Goal: Information Seeking & Learning: Learn about a topic

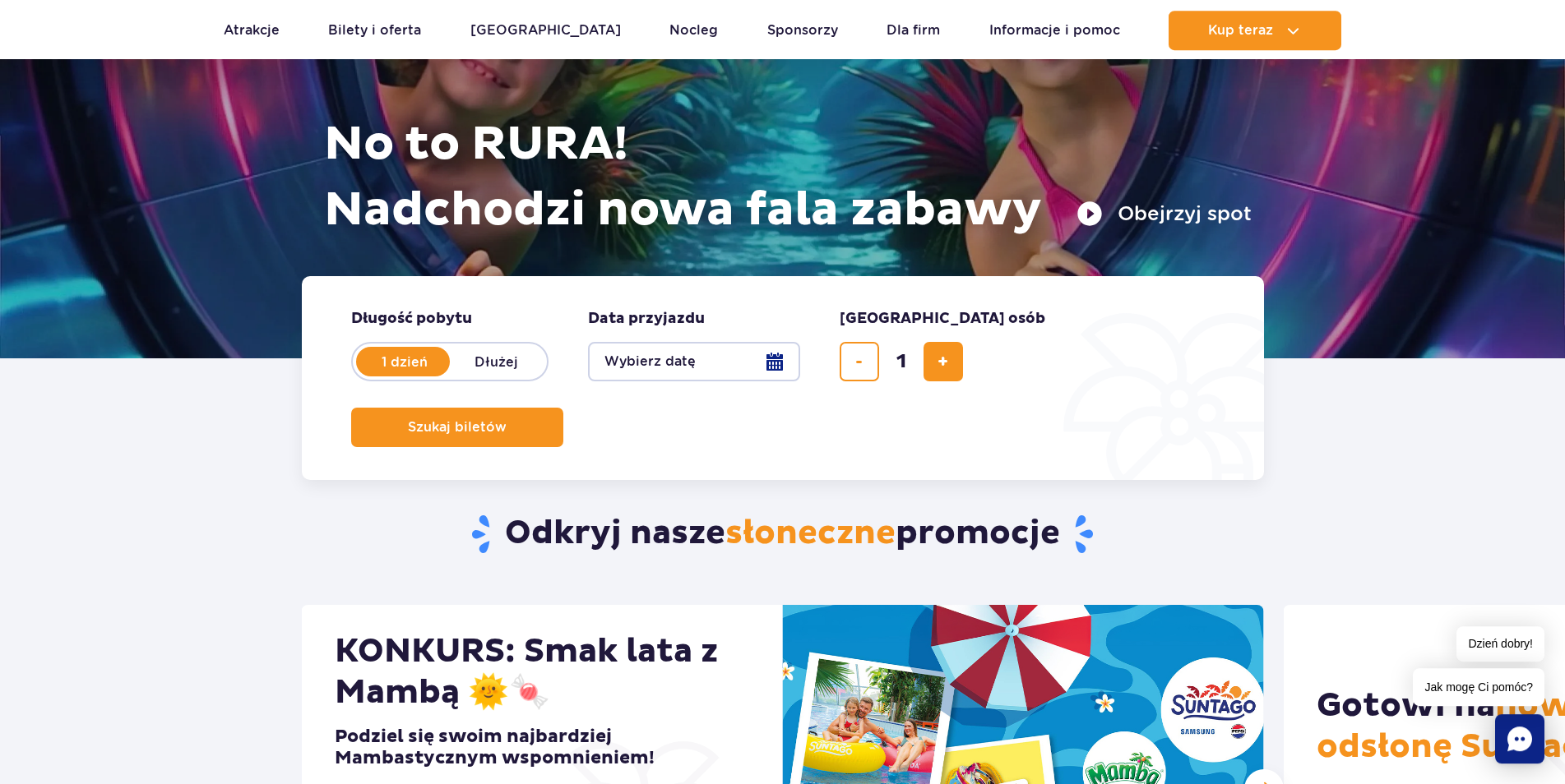
scroll to position [7, 0]
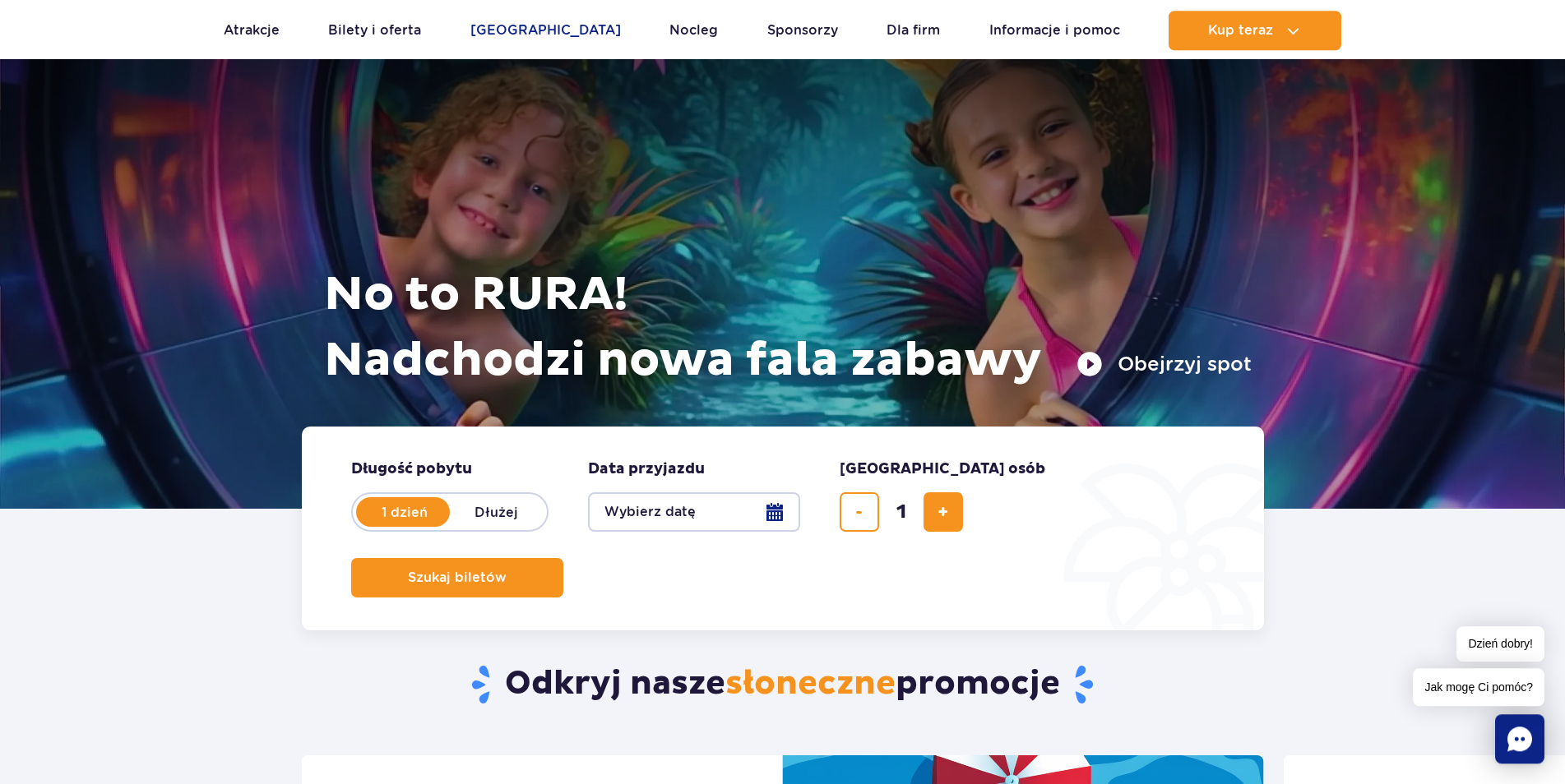
click at [540, 25] on link "[GEOGRAPHIC_DATA]" at bounding box center [546, 30] width 151 height 39
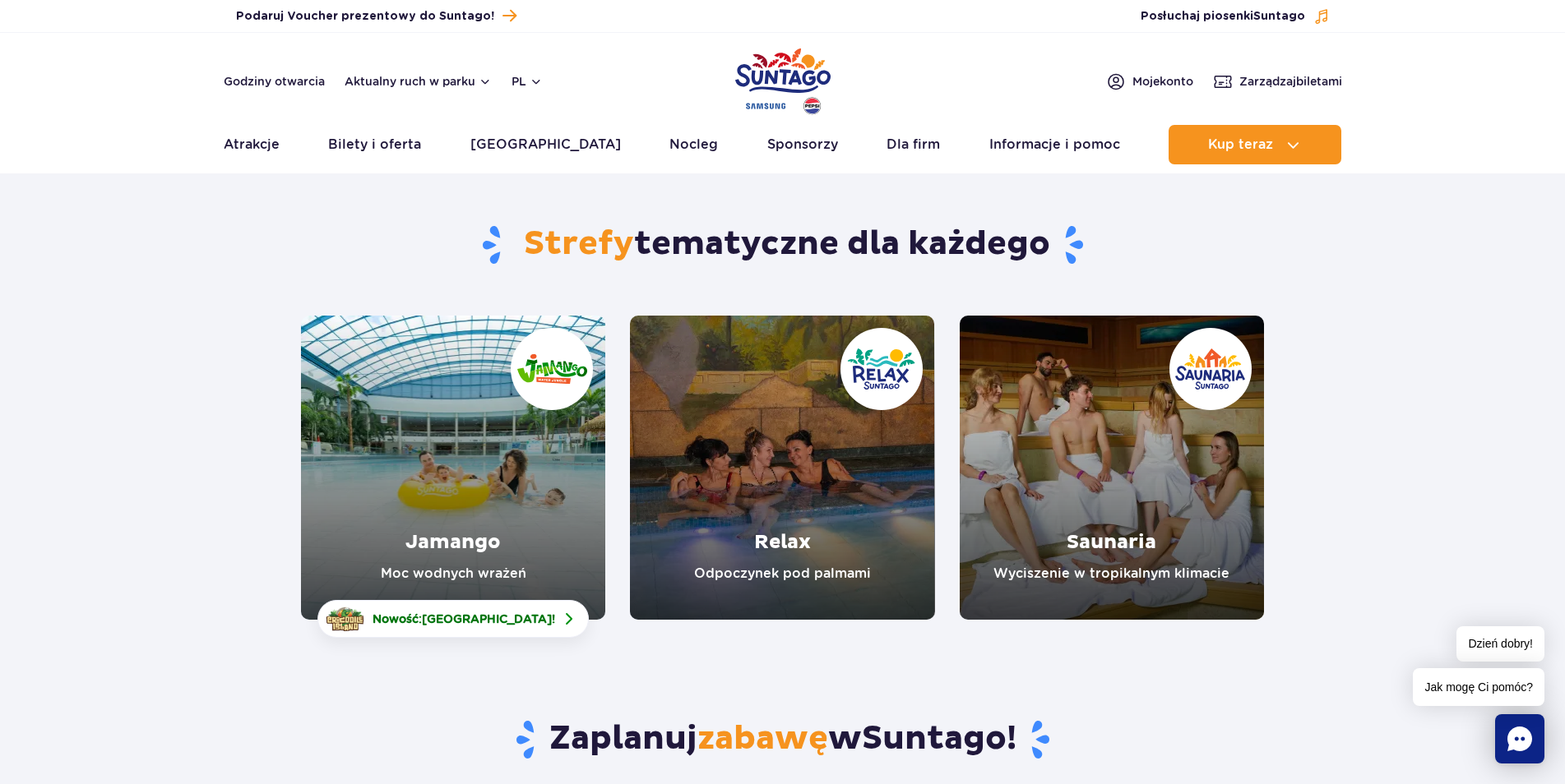
click at [505, 483] on link "Jamango" at bounding box center [454, 468] width 305 height 305
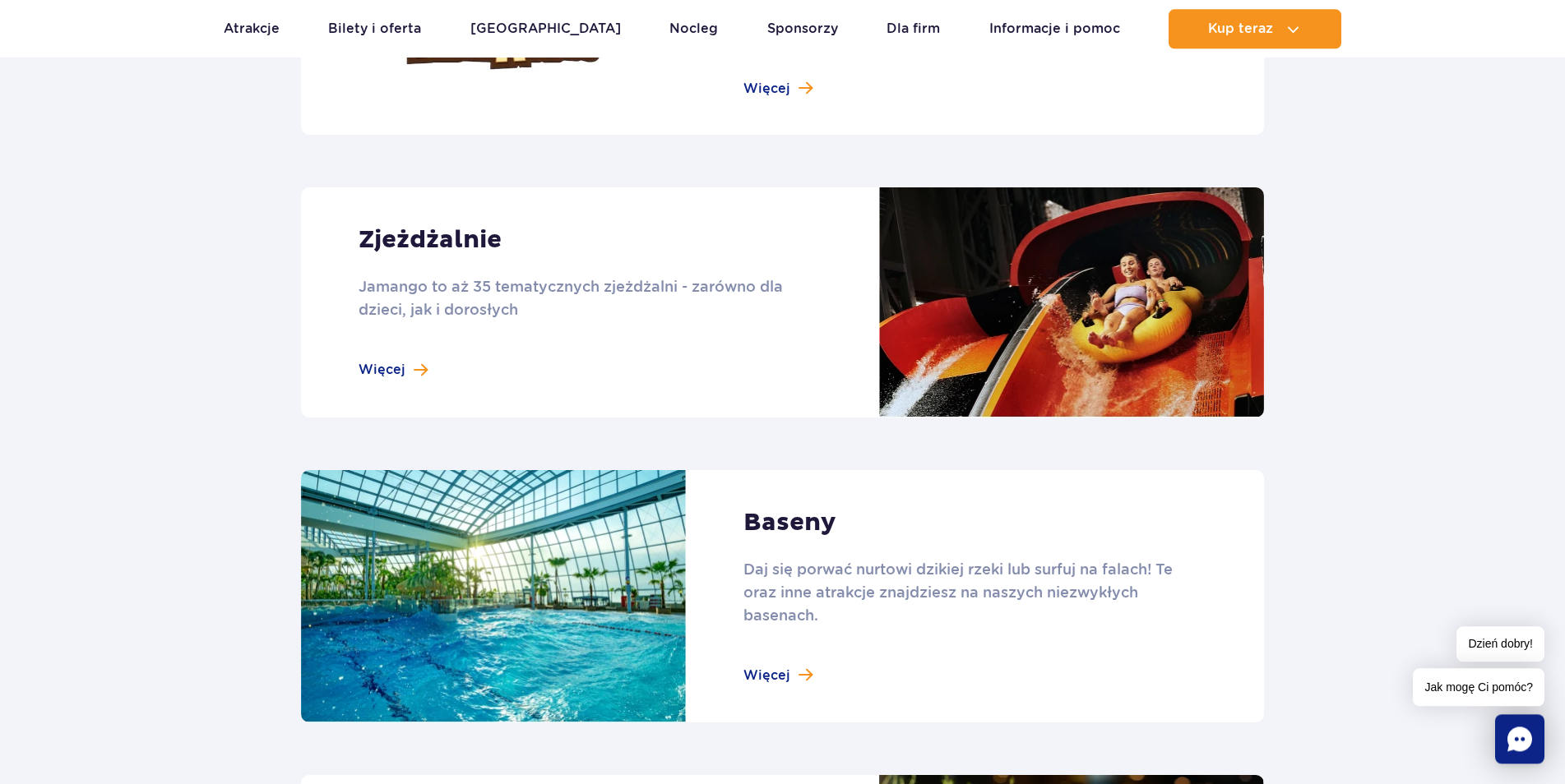
scroll to position [1342, 0]
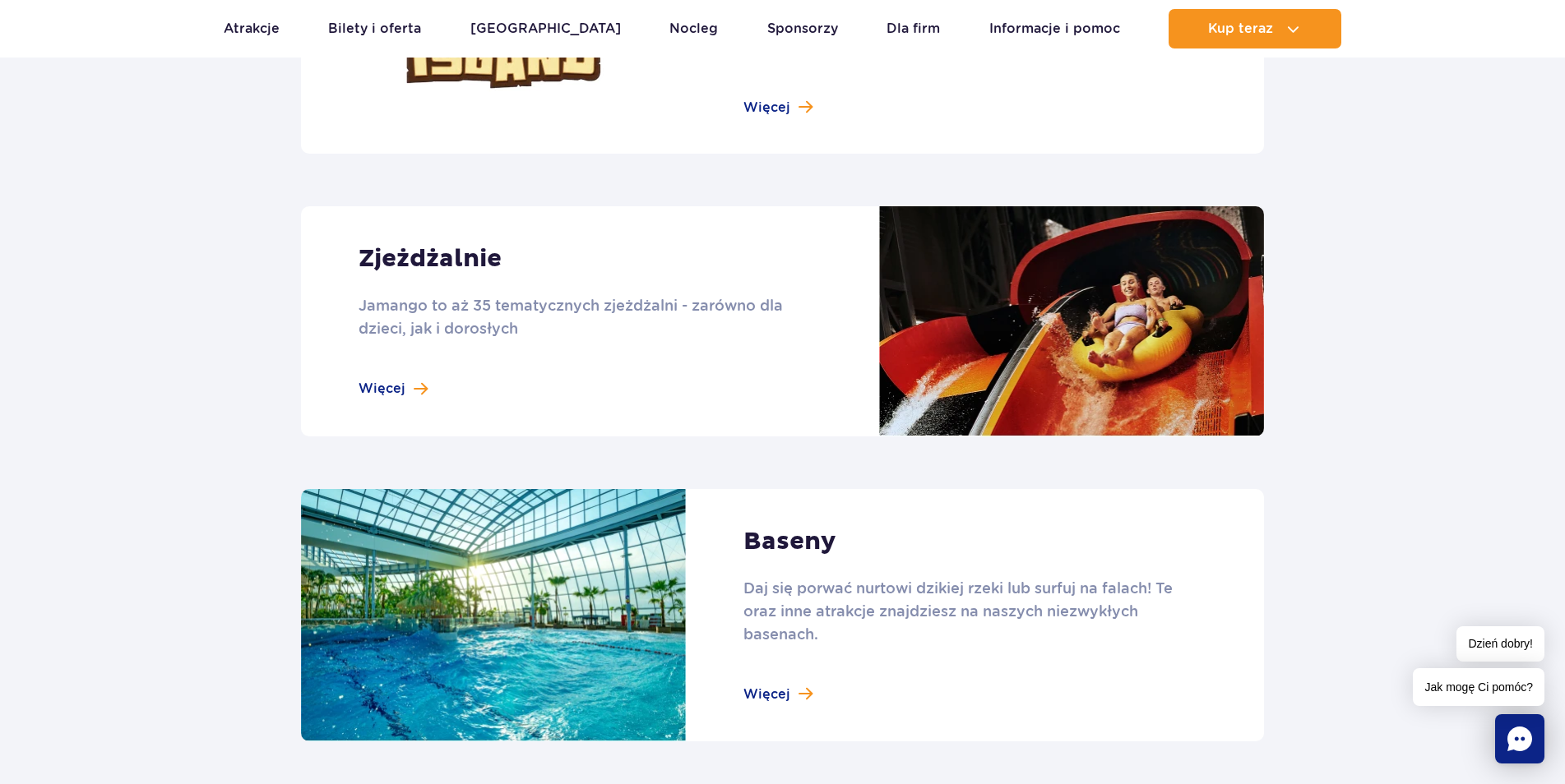
click at [408, 380] on link at bounding box center [782, 321] width 964 height 230
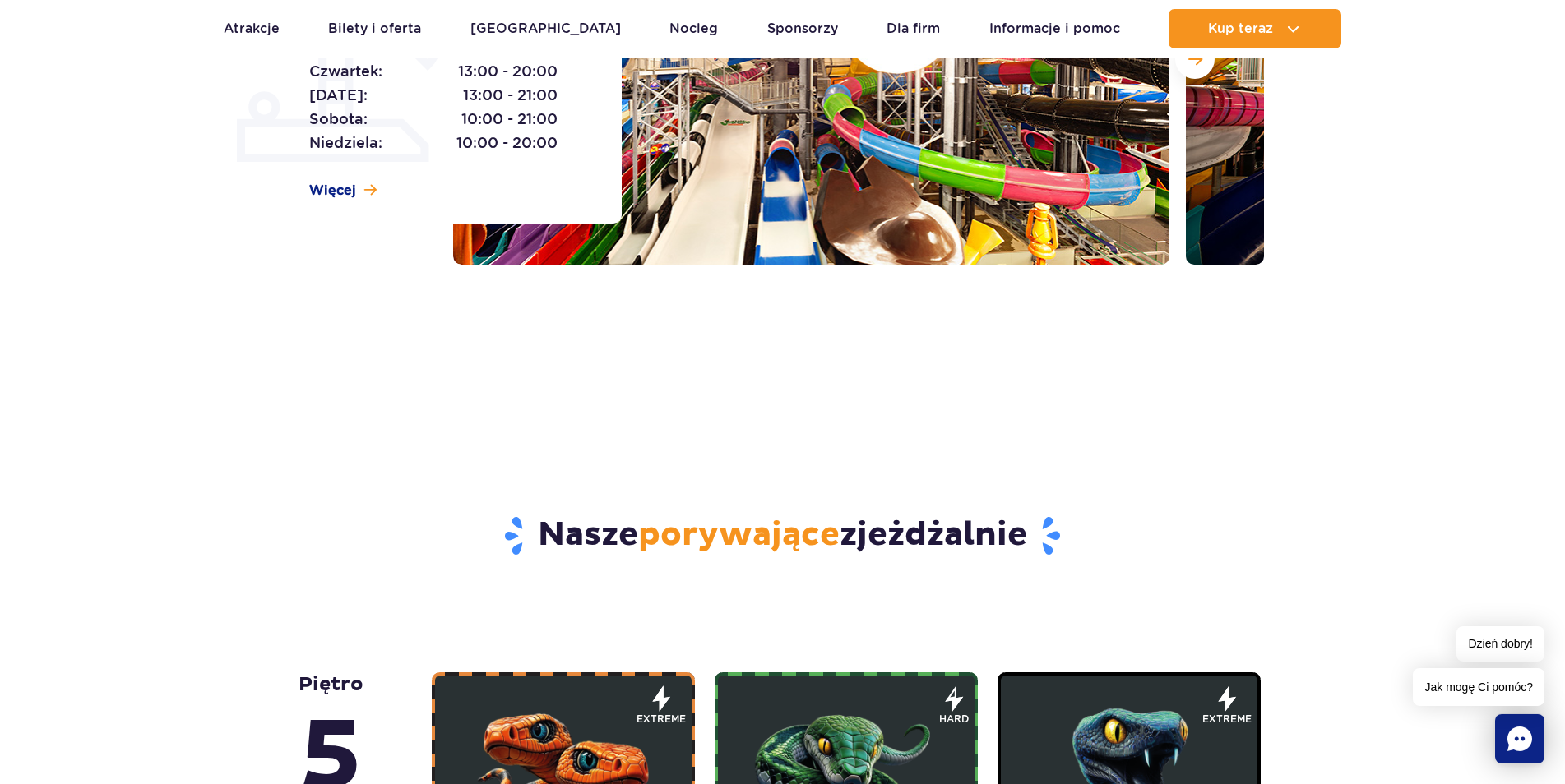
scroll to position [1006, 0]
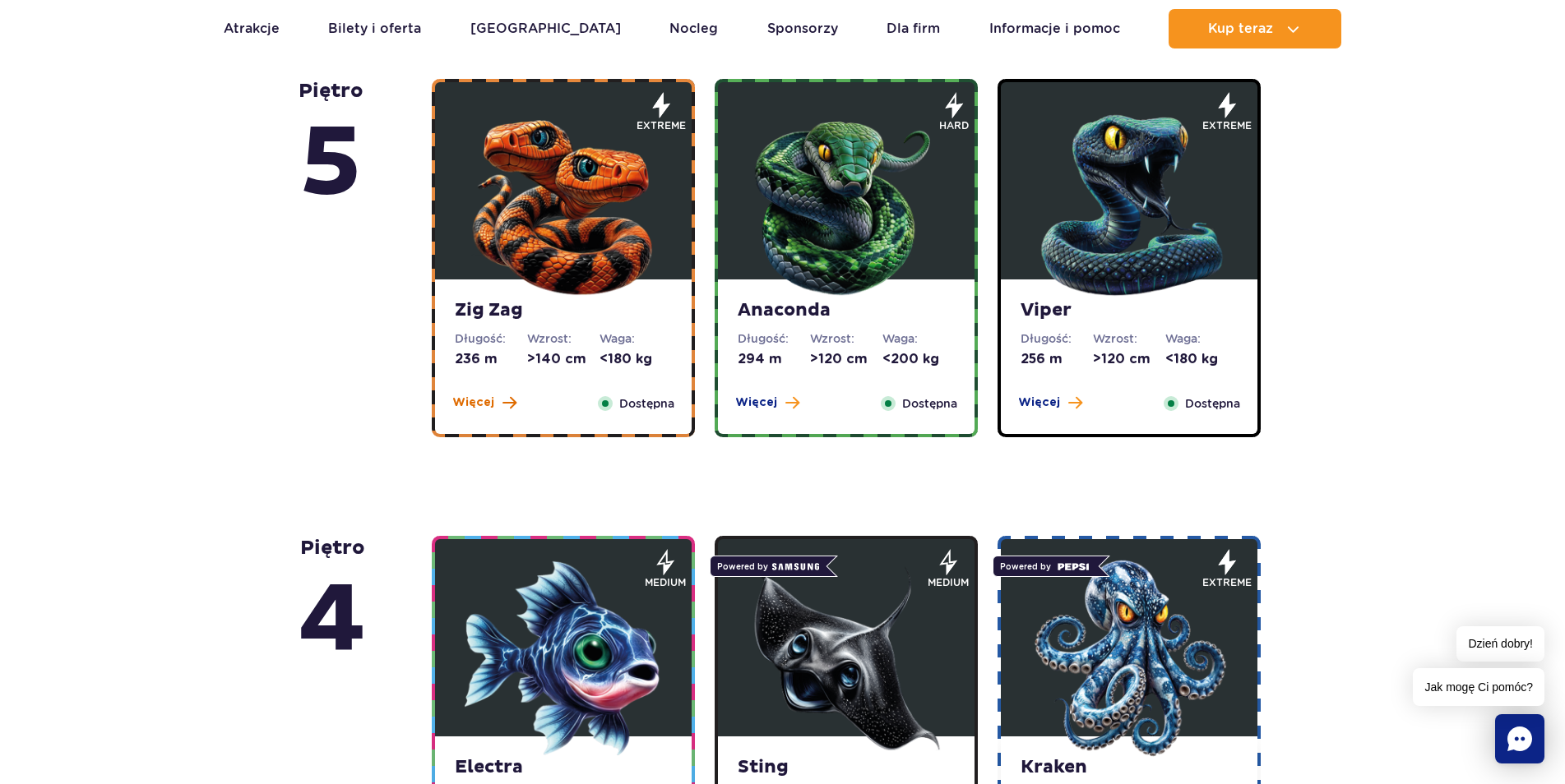
click at [494, 405] on button "Więcej" at bounding box center [485, 402] width 65 height 16
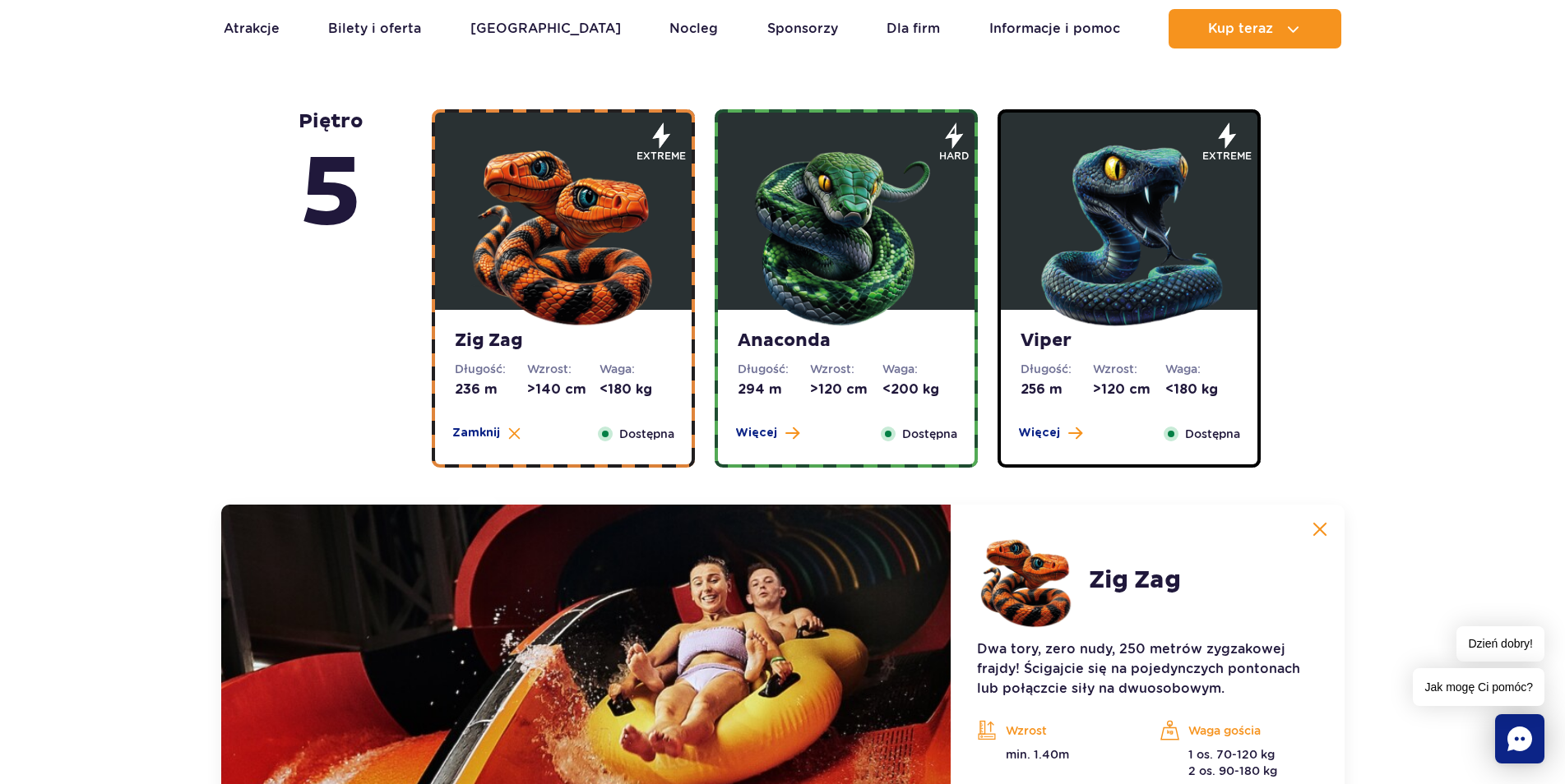
scroll to position [963, 0]
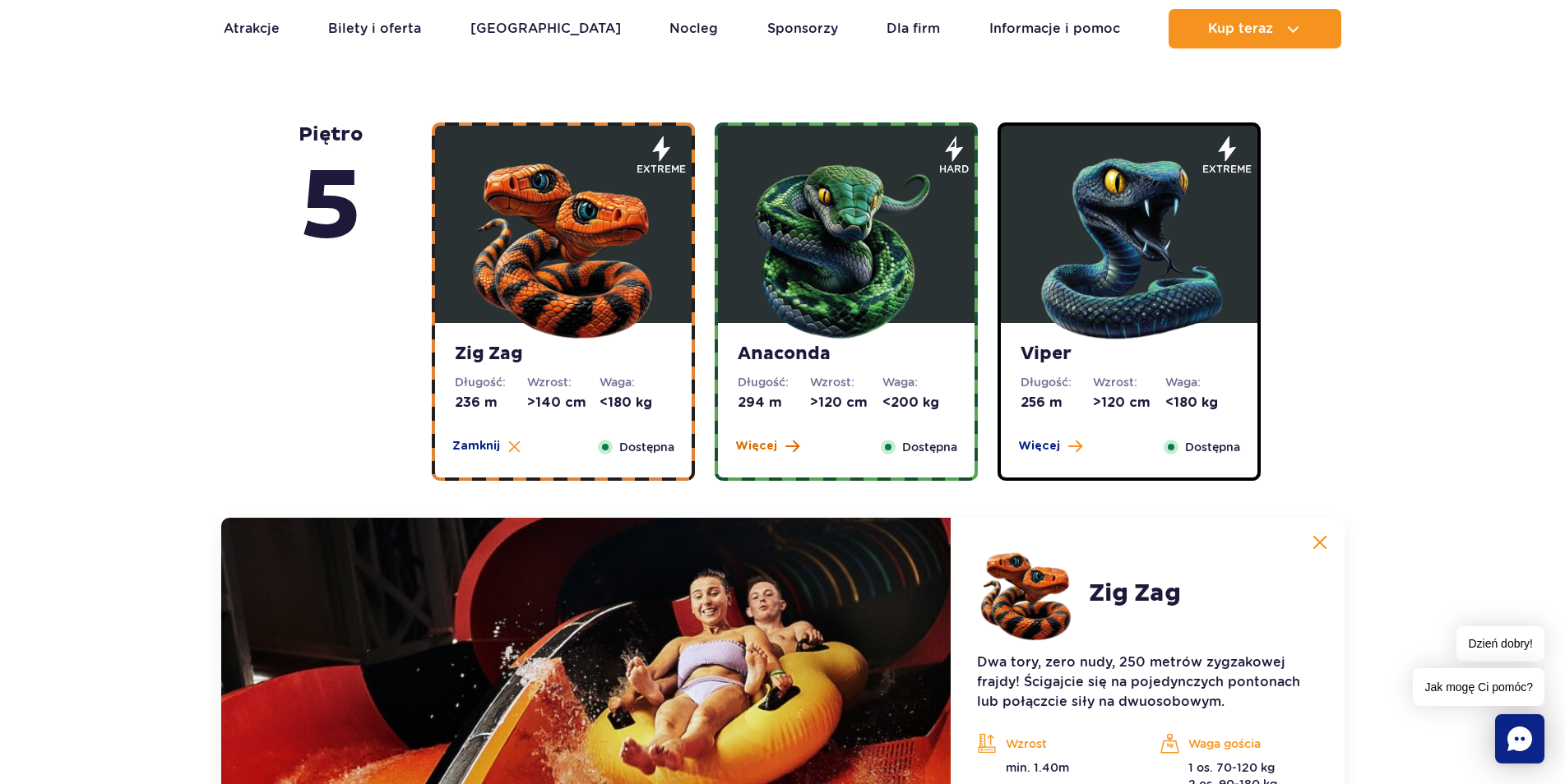
click at [794, 444] on span at bounding box center [792, 446] width 14 height 15
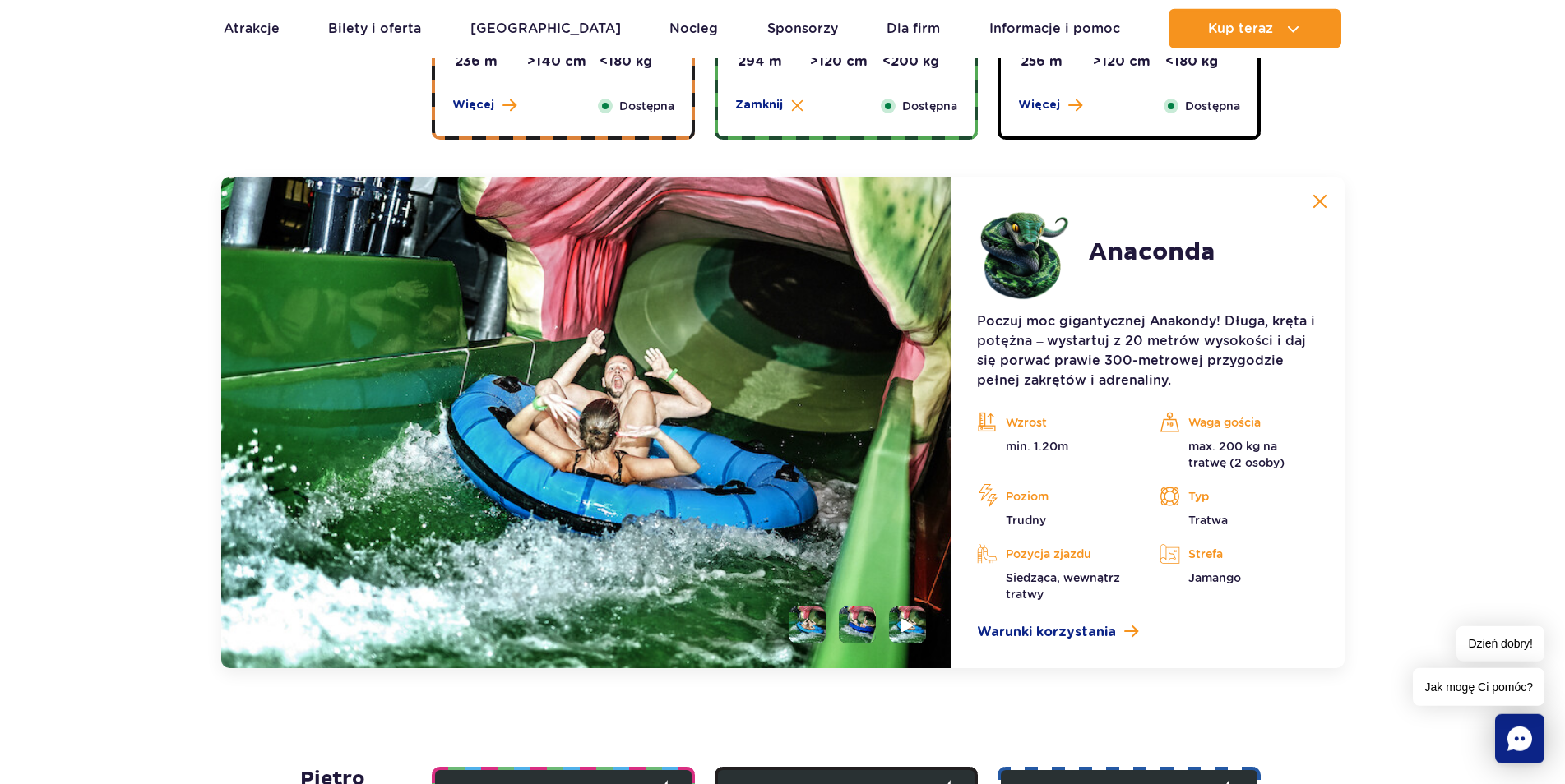
scroll to position [1298, 0]
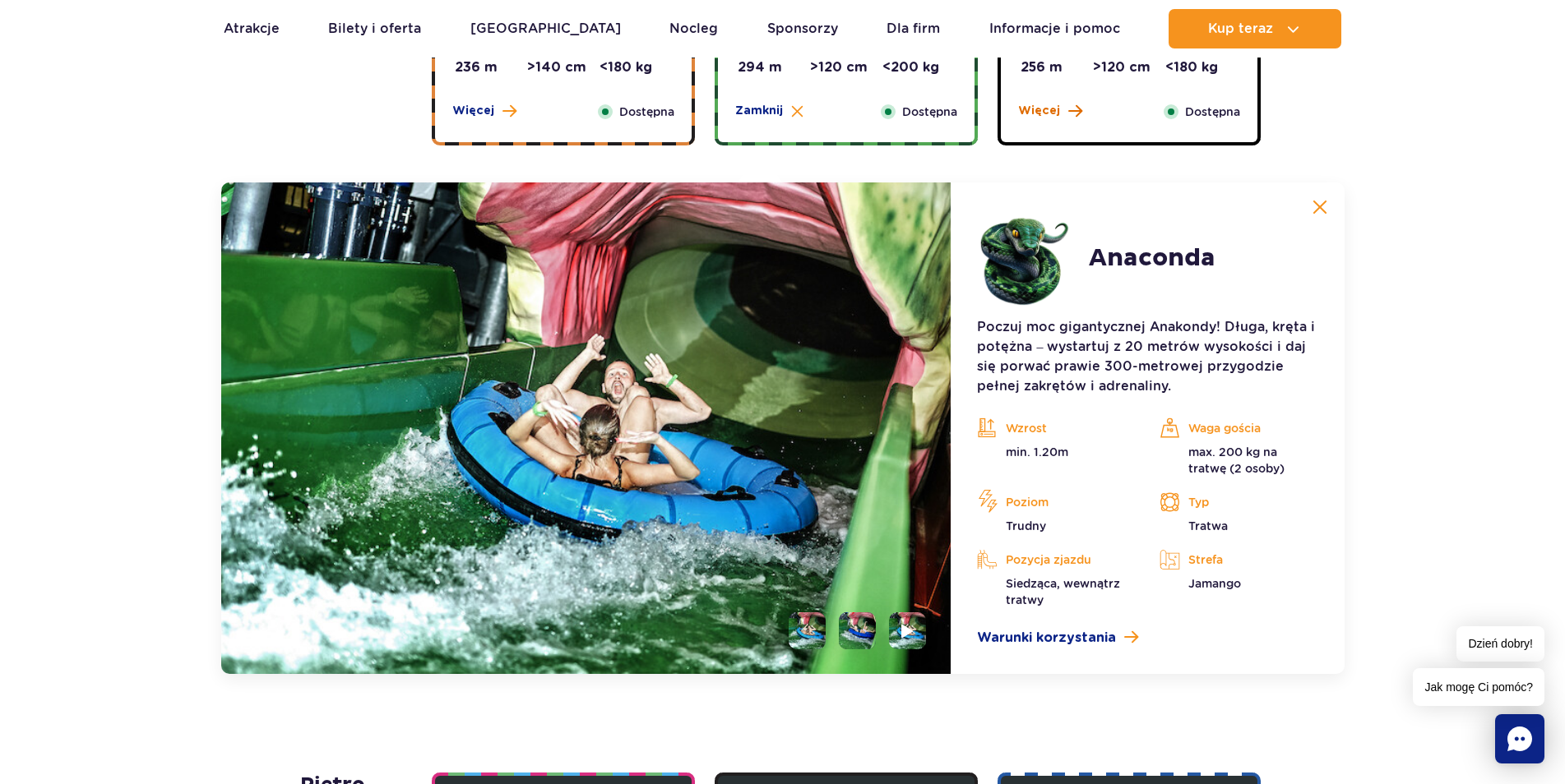
click at [1034, 108] on span "Więcej" at bounding box center [1039, 111] width 42 height 16
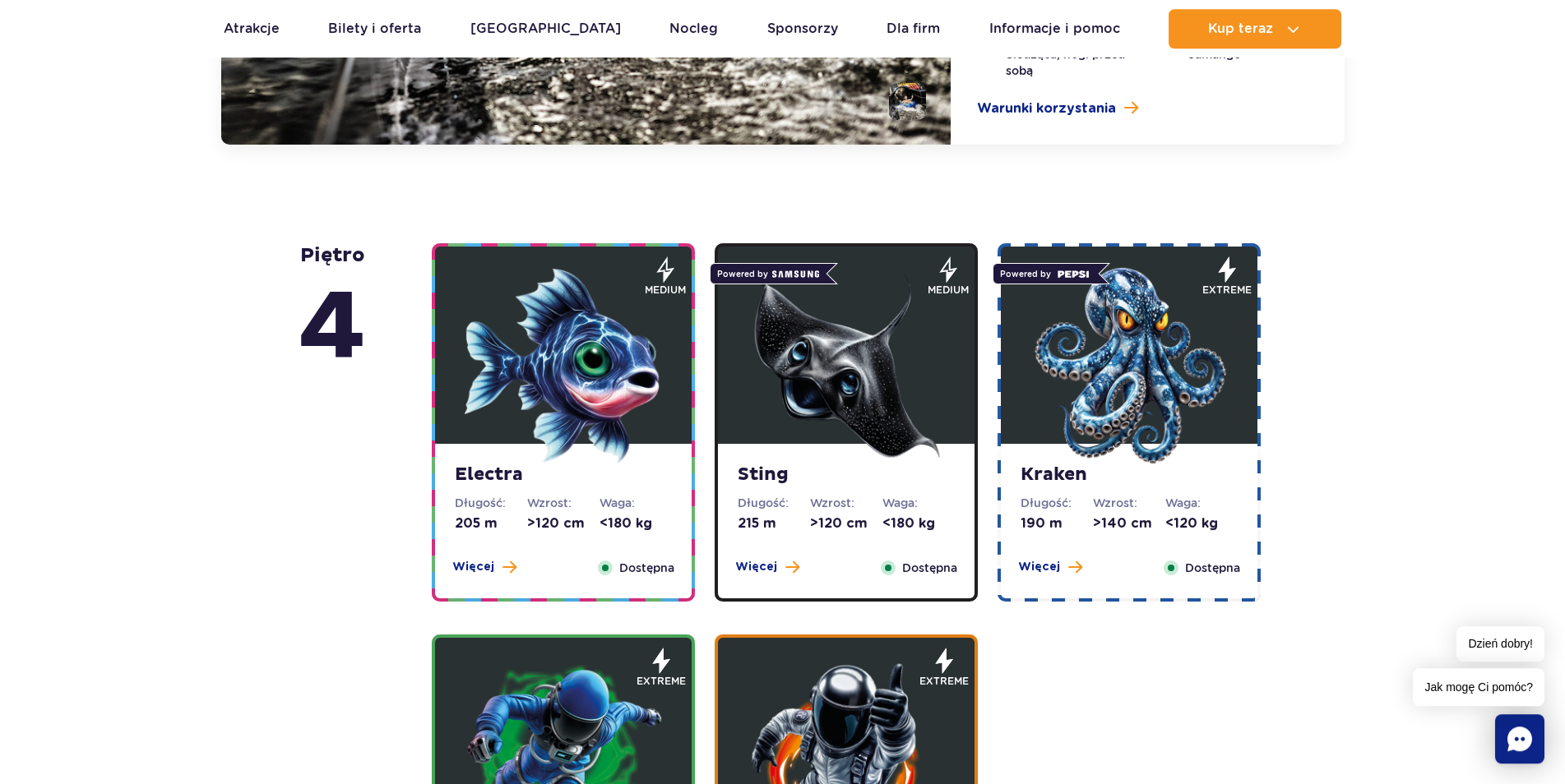
scroll to position [1885, 0]
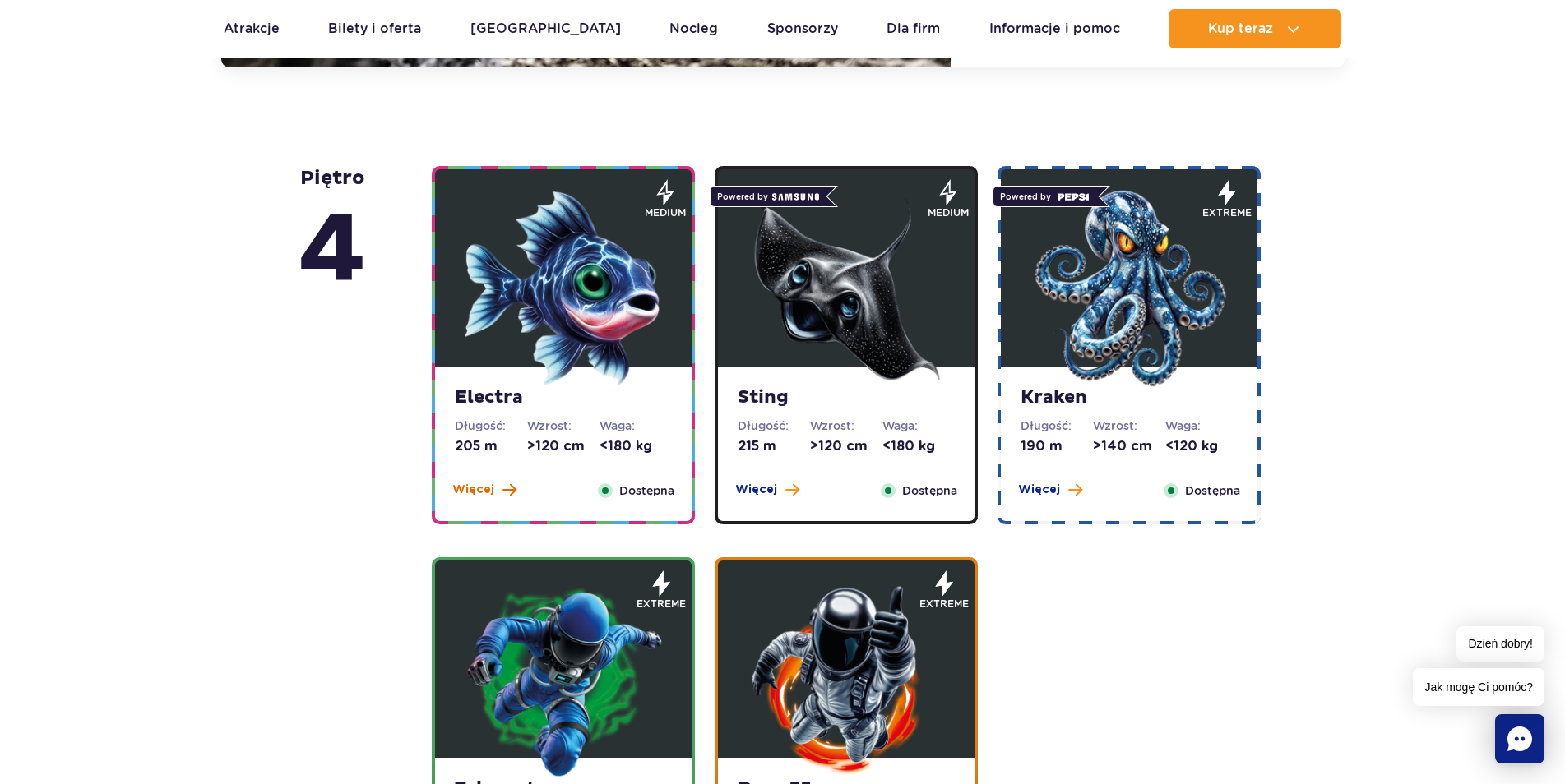
click at [491, 483] on span "Więcej" at bounding box center [473, 490] width 42 height 16
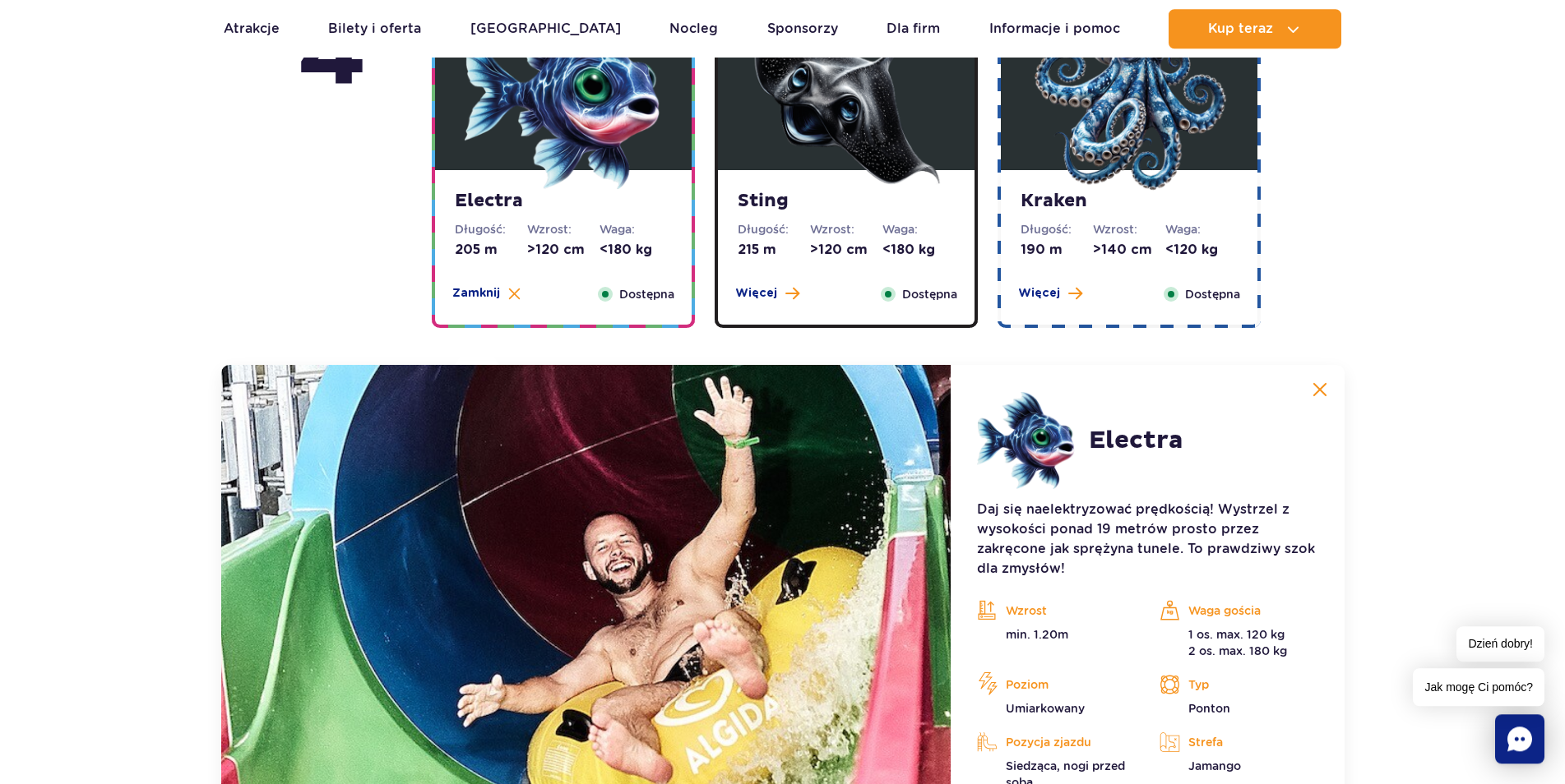
scroll to position [1505, 0]
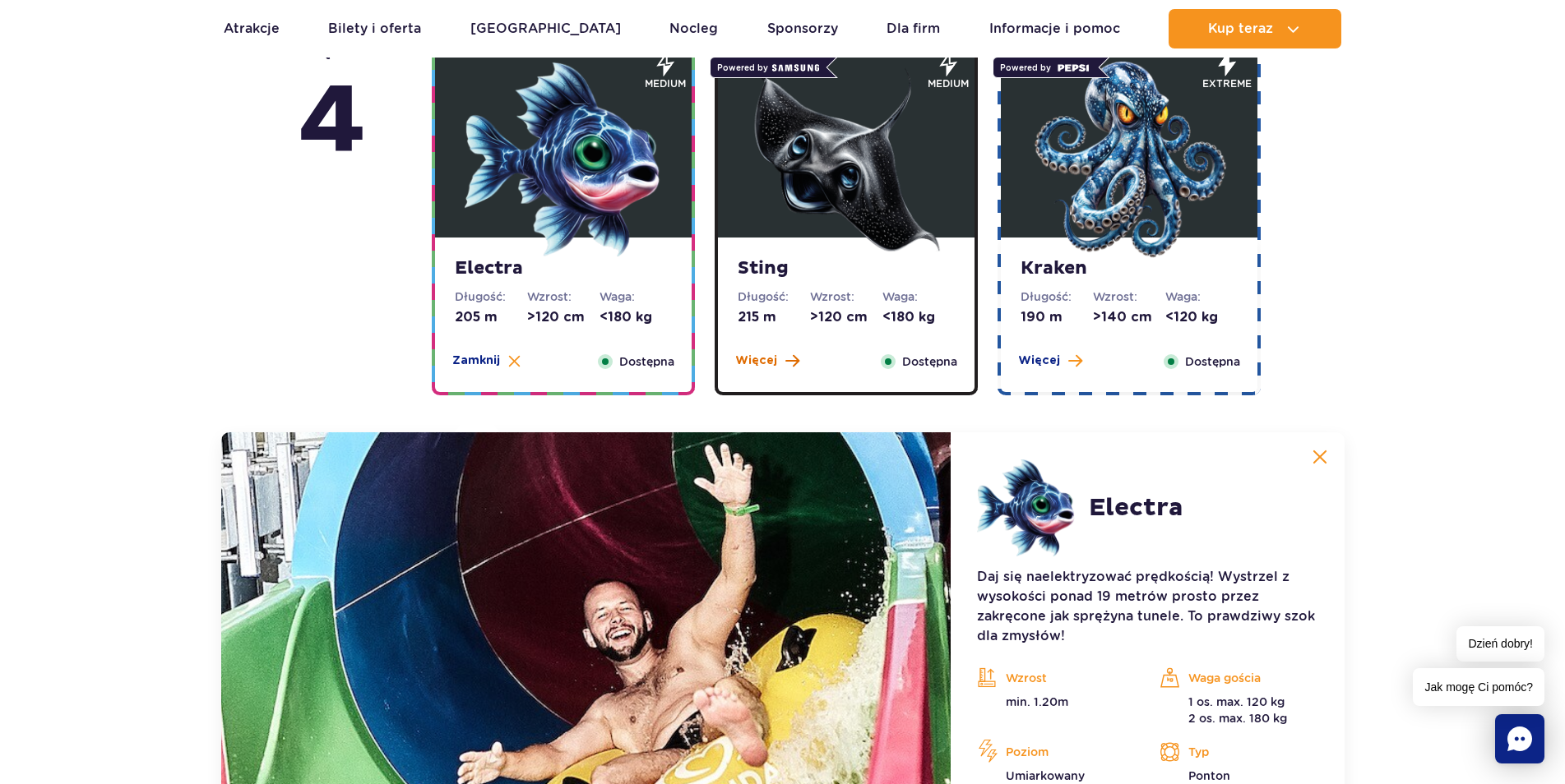
click at [760, 358] on span "Więcej" at bounding box center [756, 361] width 42 height 16
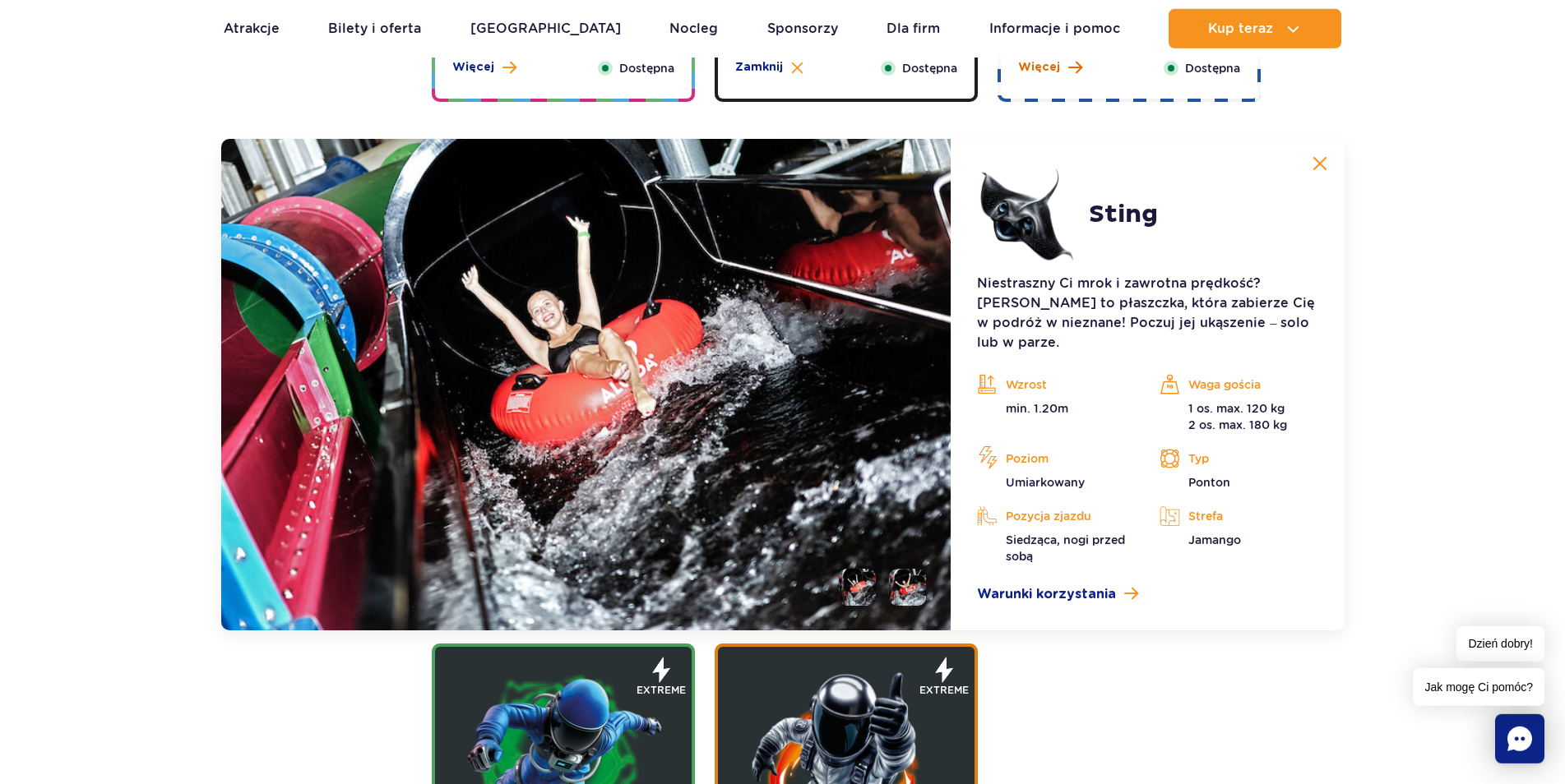
click at [1033, 71] on span "Więcej" at bounding box center [1039, 67] width 42 height 16
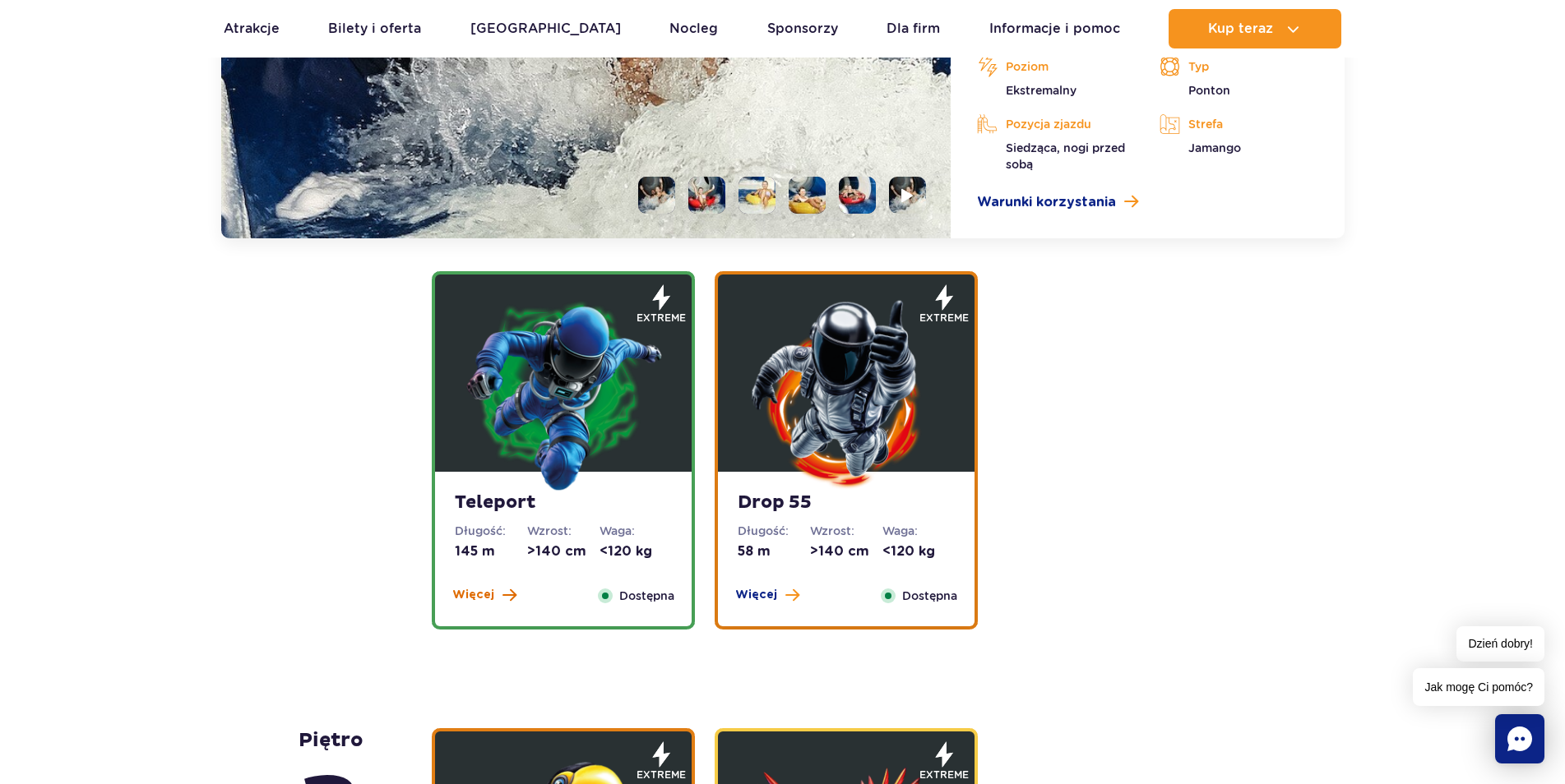
click at [490, 599] on span "Więcej" at bounding box center [473, 595] width 42 height 16
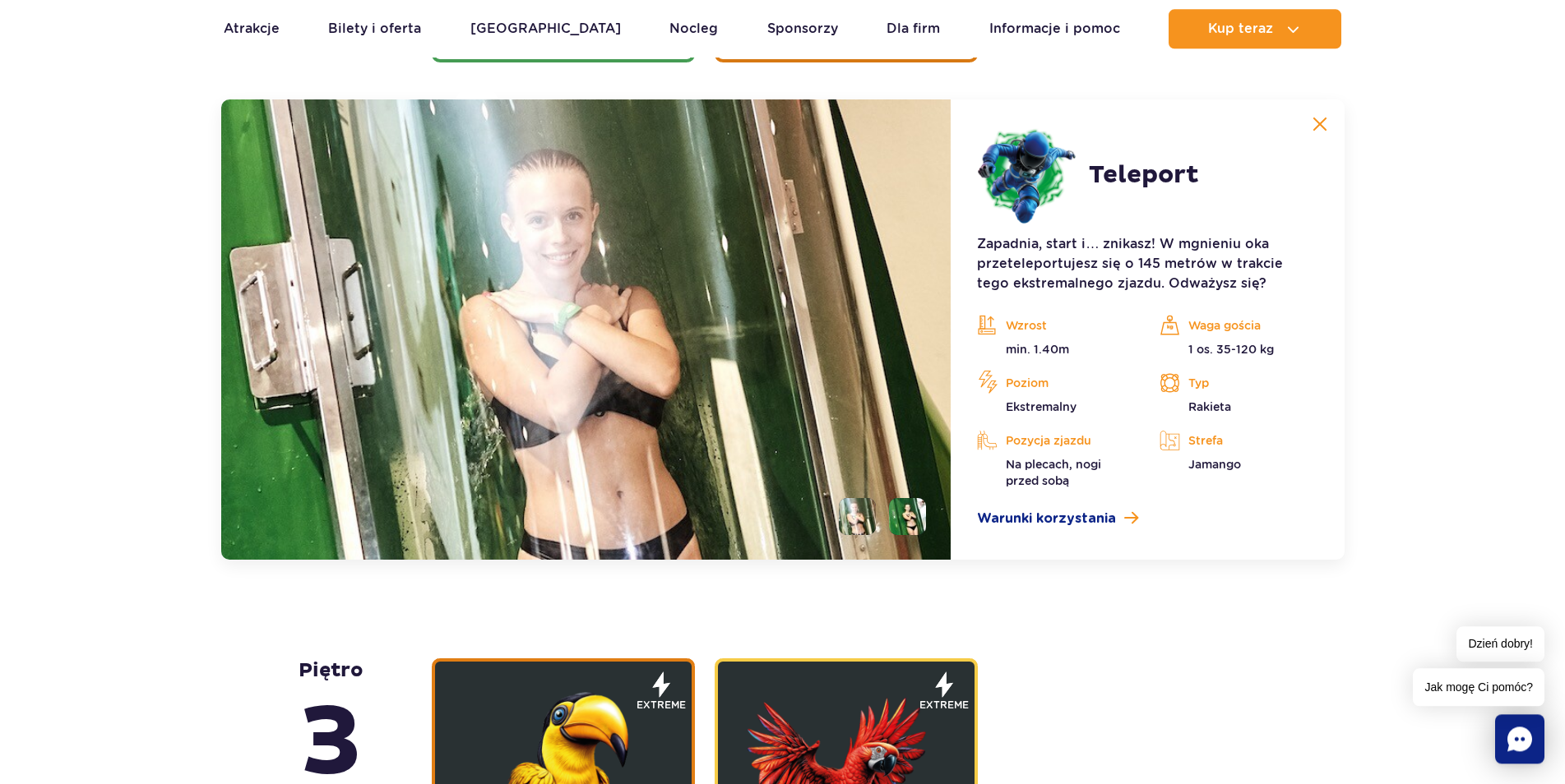
scroll to position [2231, 0]
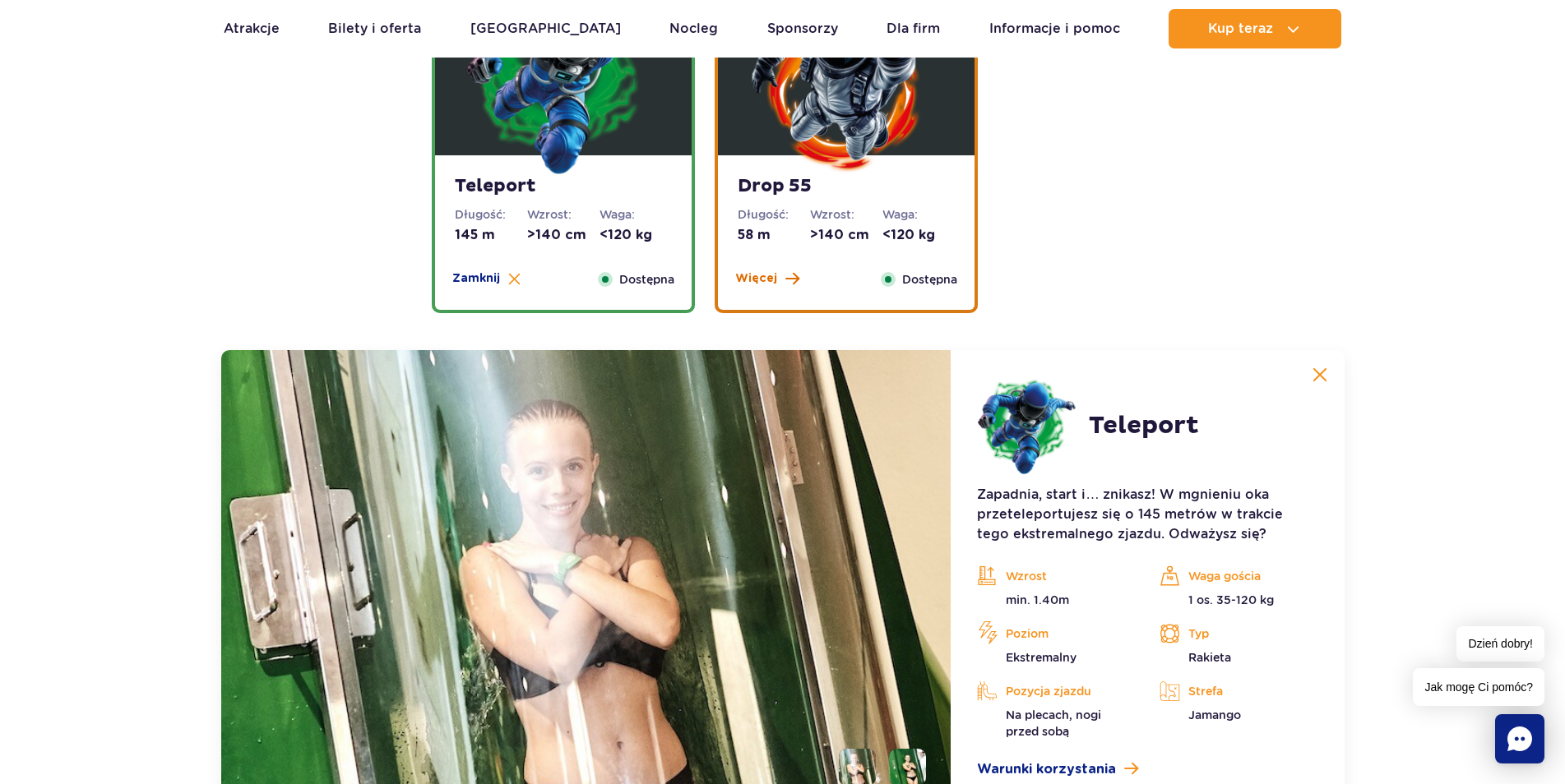
click at [761, 280] on span "Więcej" at bounding box center [756, 279] width 42 height 16
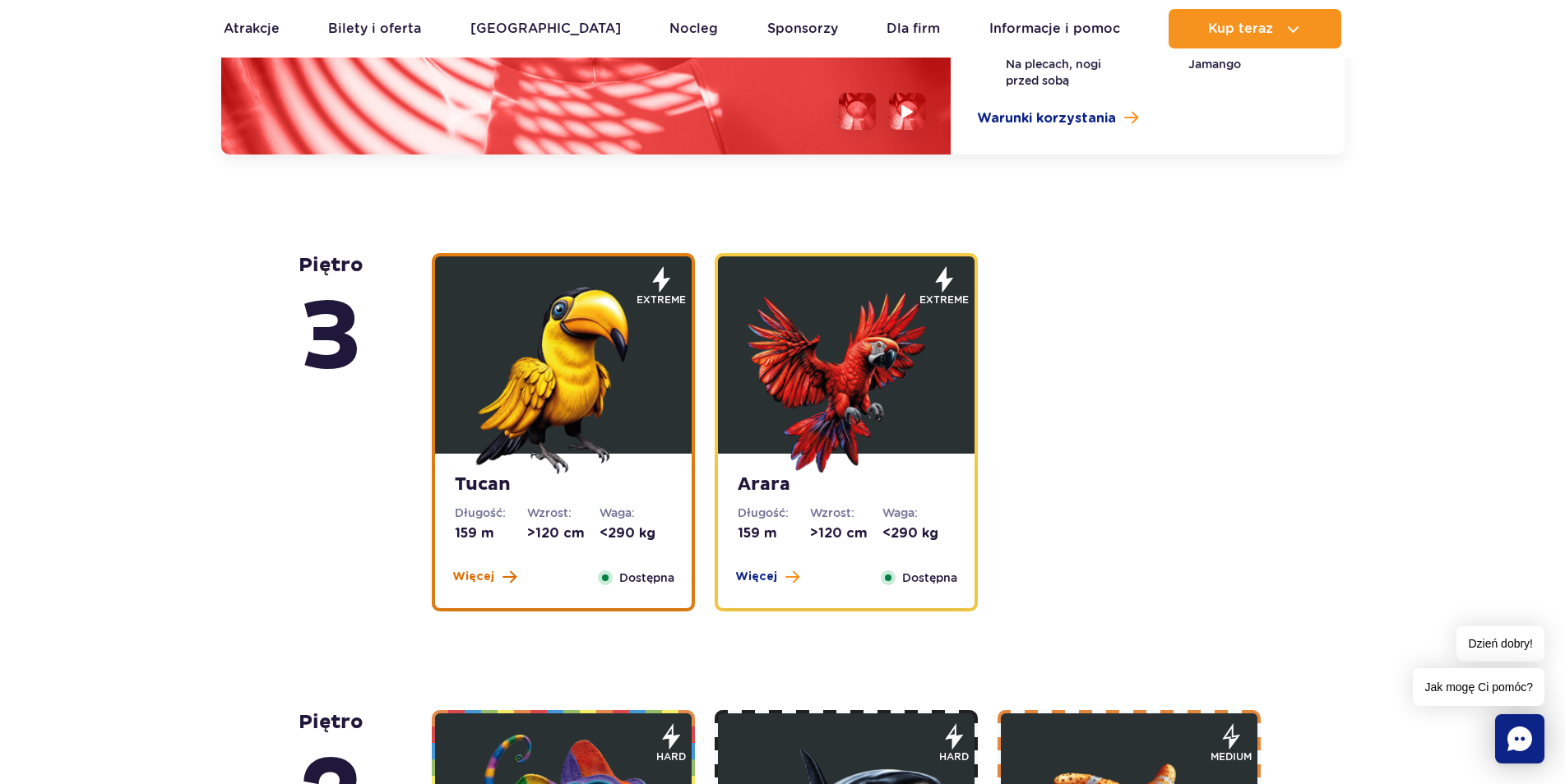
click at [472, 584] on span "Więcej" at bounding box center [473, 577] width 42 height 16
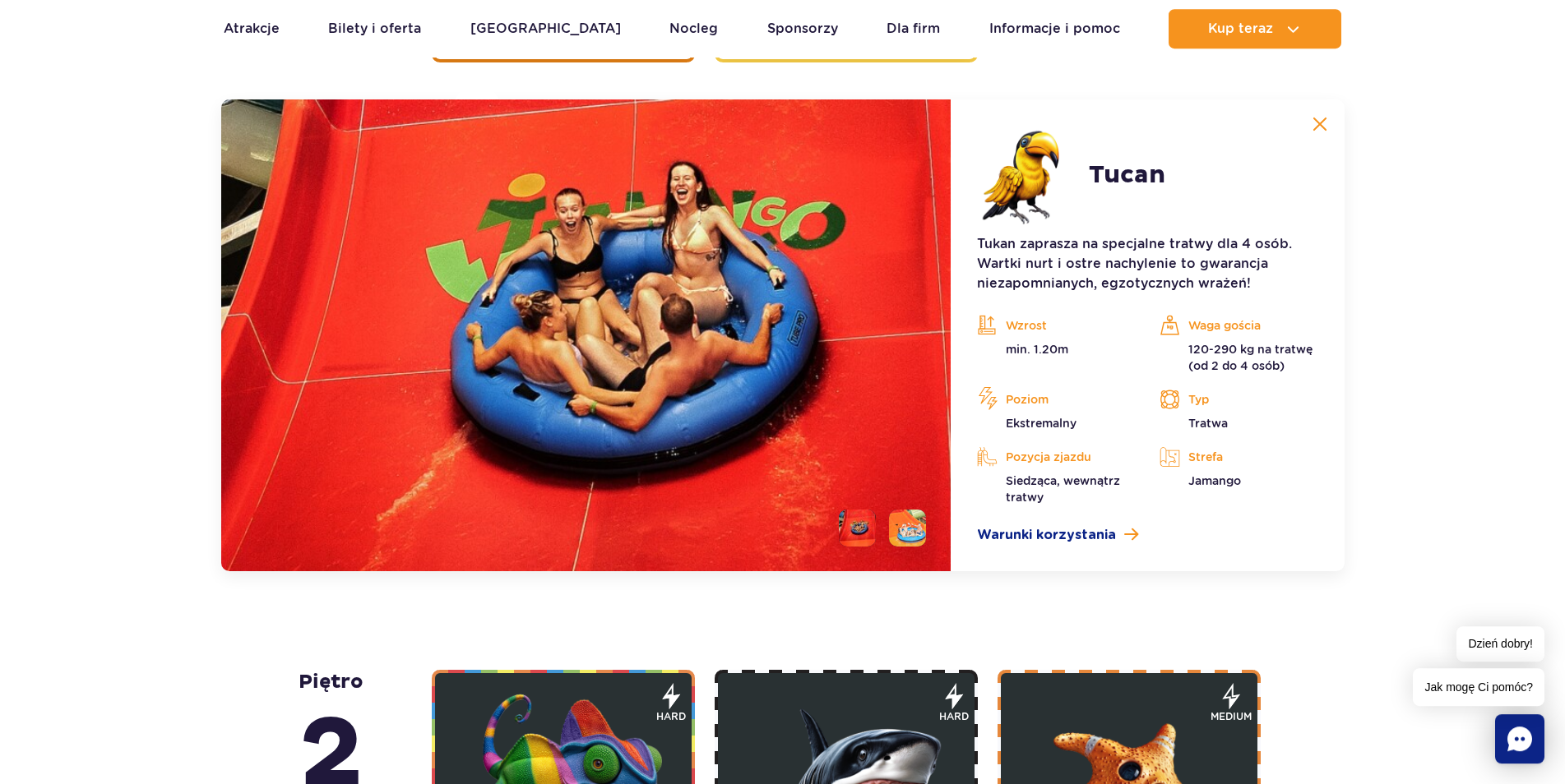
scroll to position [2688, 0]
click at [159, 727] on div "piętro 5 Zig Zag Długość: 236 m Wzrost: >140 cm Waga: <180 kg Więcej Zamknij Do…" at bounding box center [782, 332] width 1565 height 4002
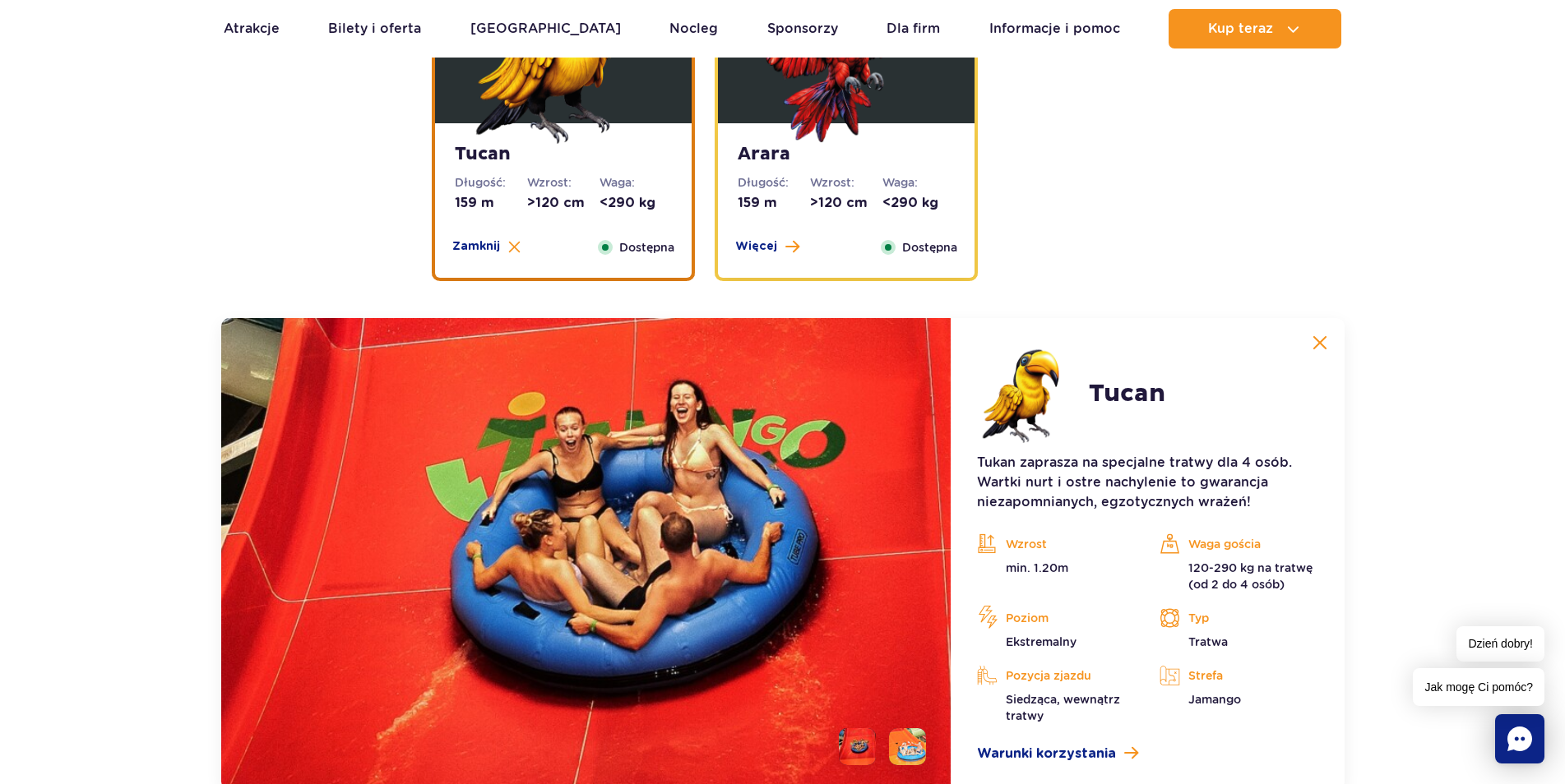
scroll to position [2436, 0]
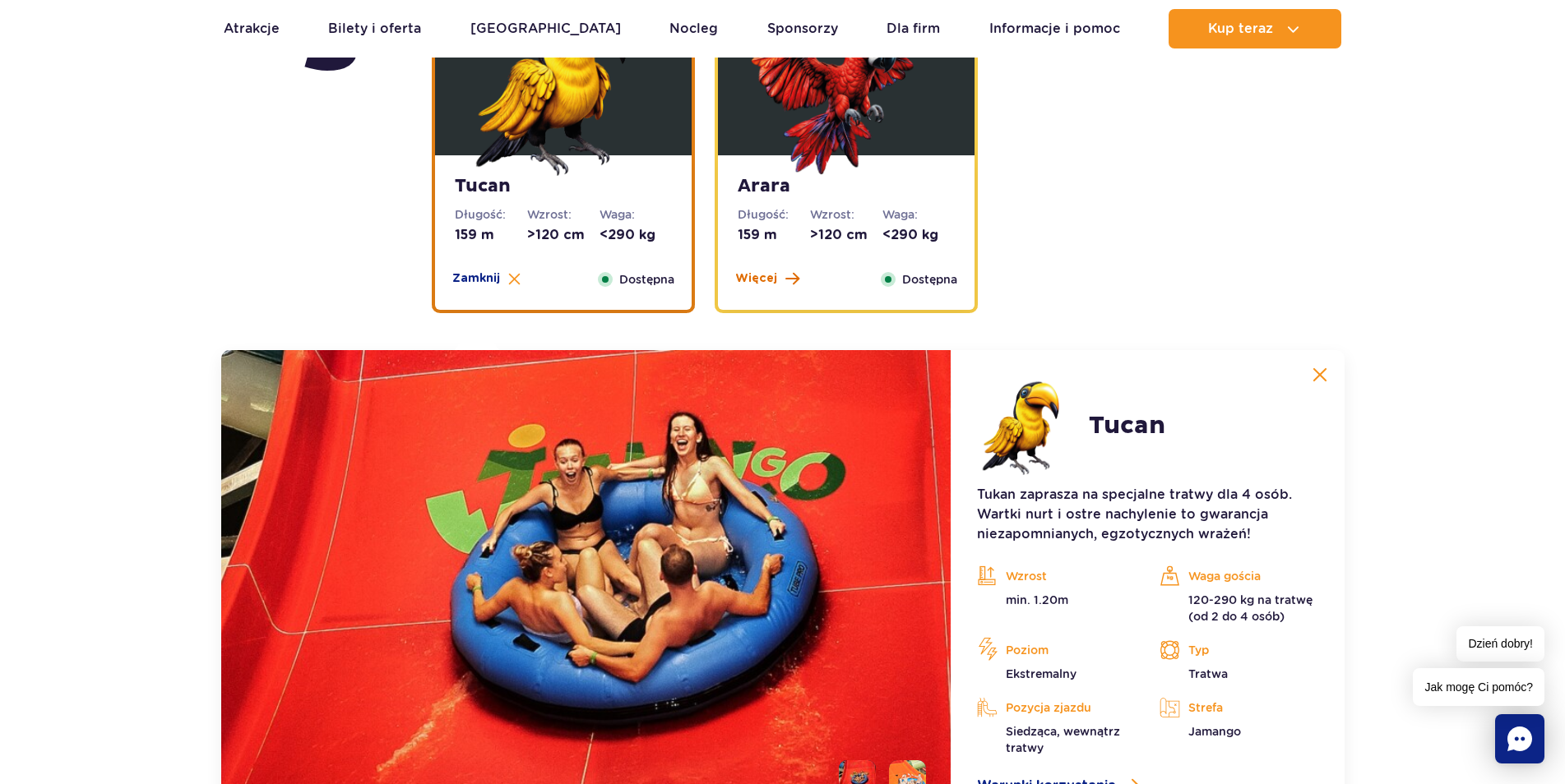
click at [777, 277] on button "Więcej" at bounding box center [767, 279] width 65 height 16
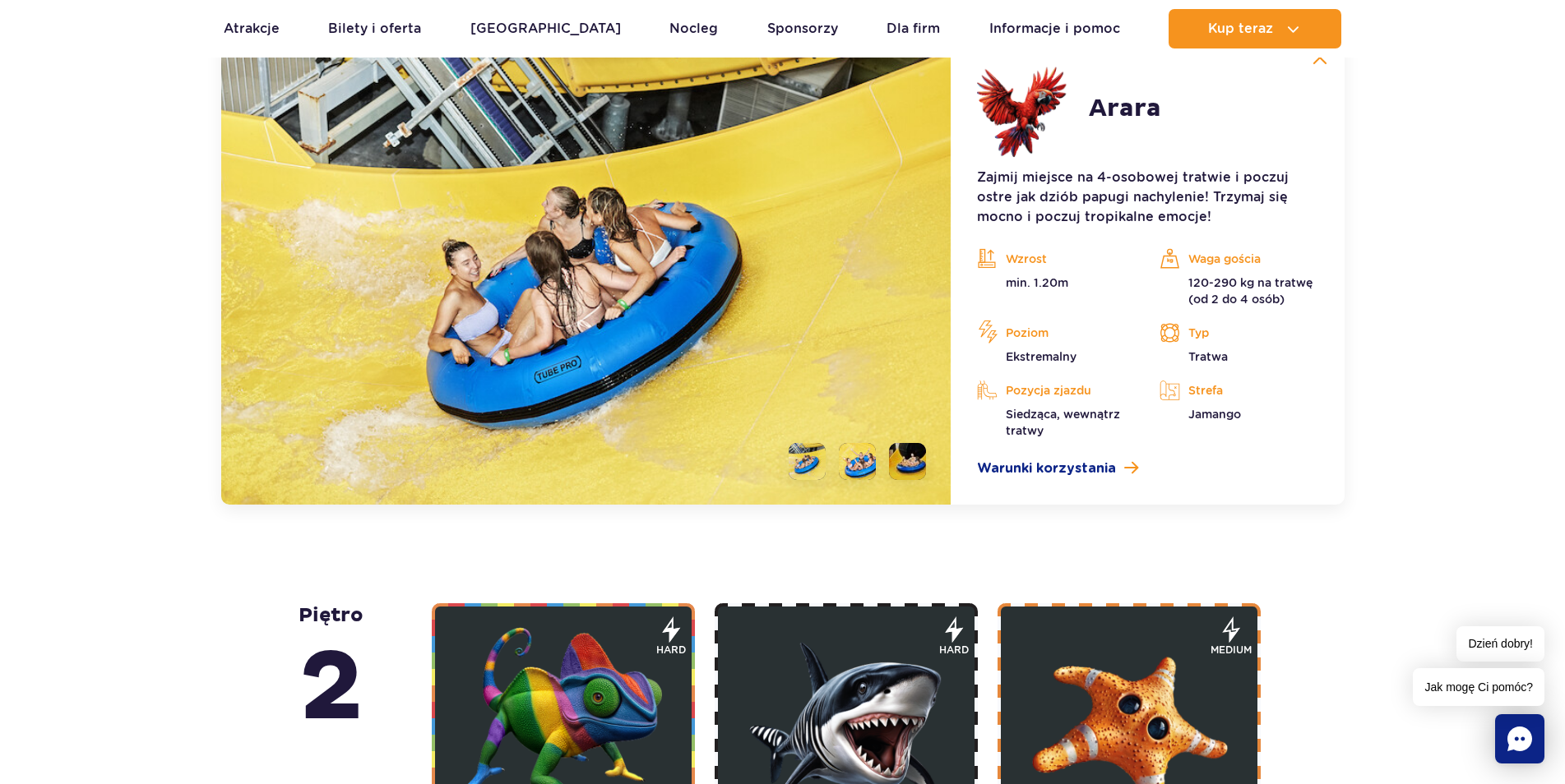
scroll to position [3023, 0]
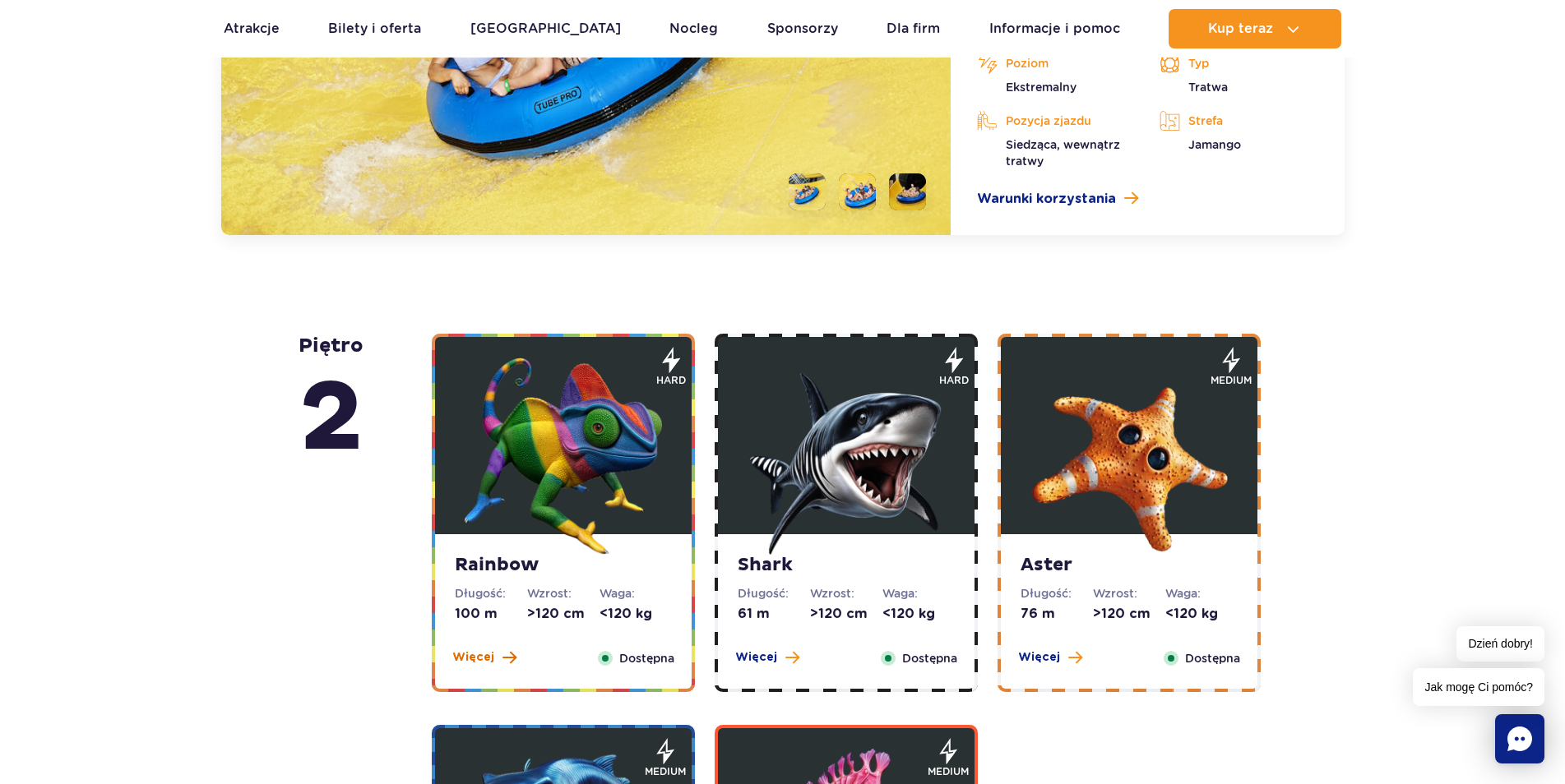
click at [477, 659] on span "Więcej" at bounding box center [473, 658] width 42 height 16
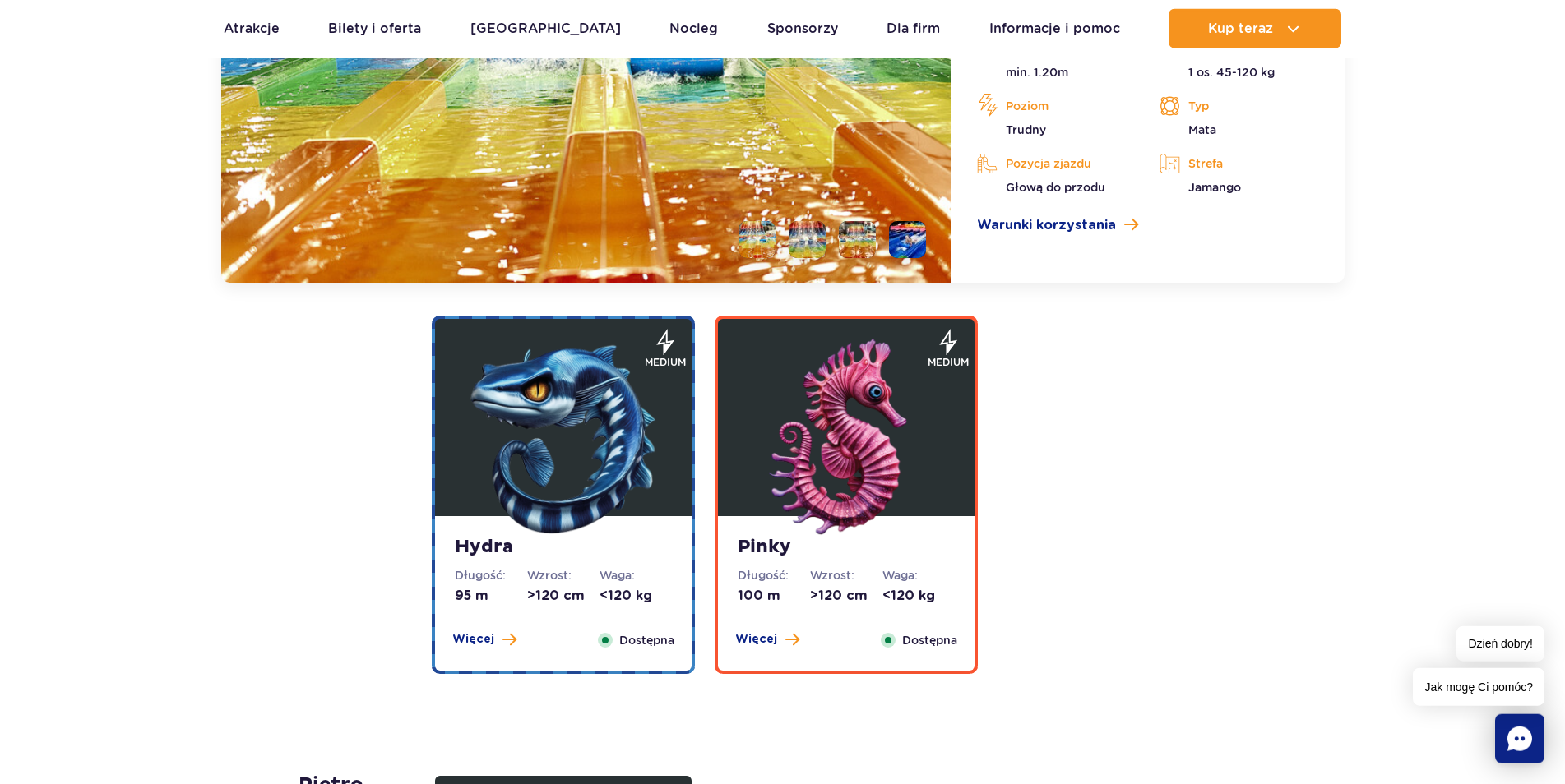
scroll to position [3480, 0]
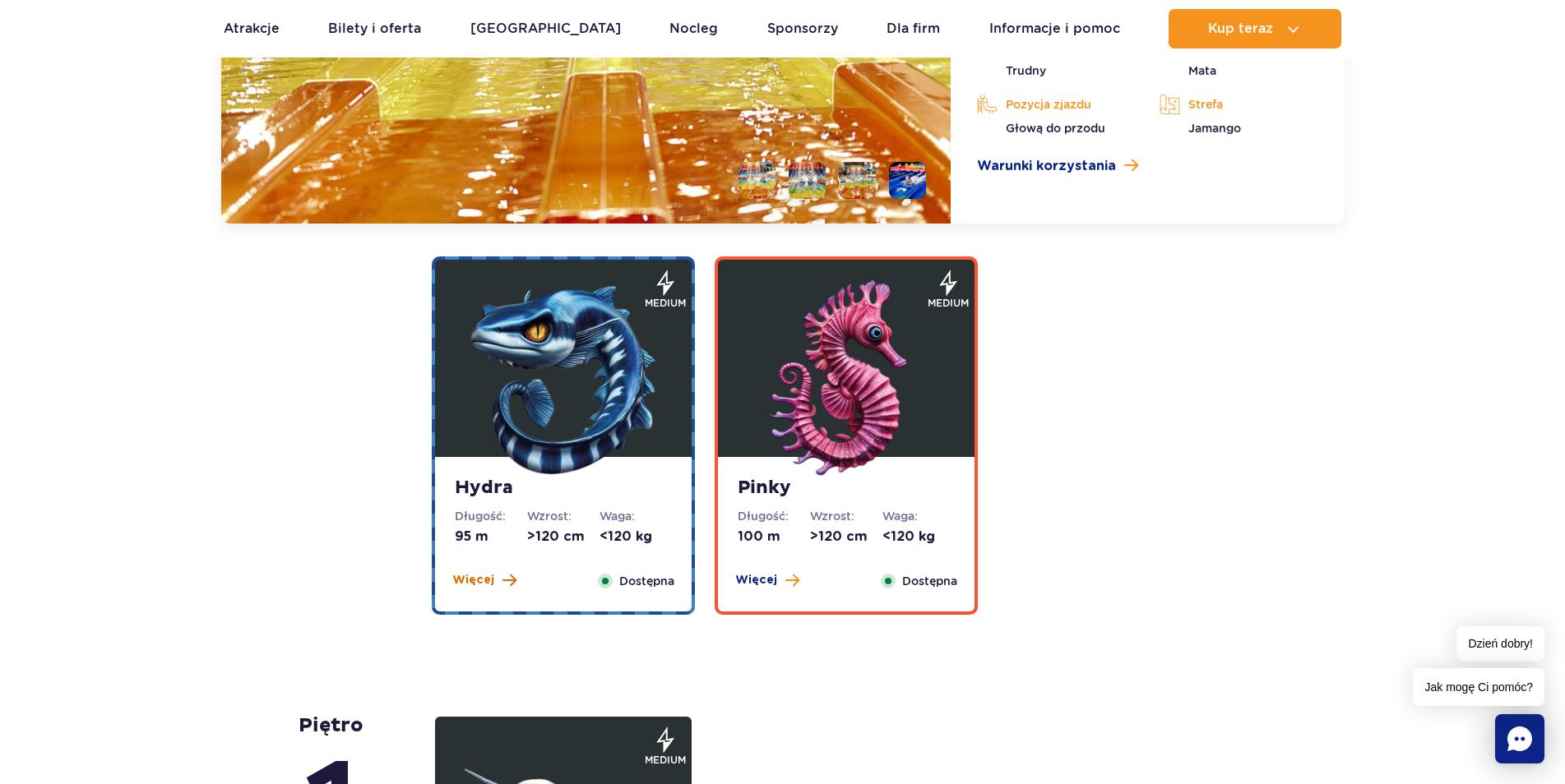
click at [482, 581] on span "Więcej" at bounding box center [473, 581] width 42 height 16
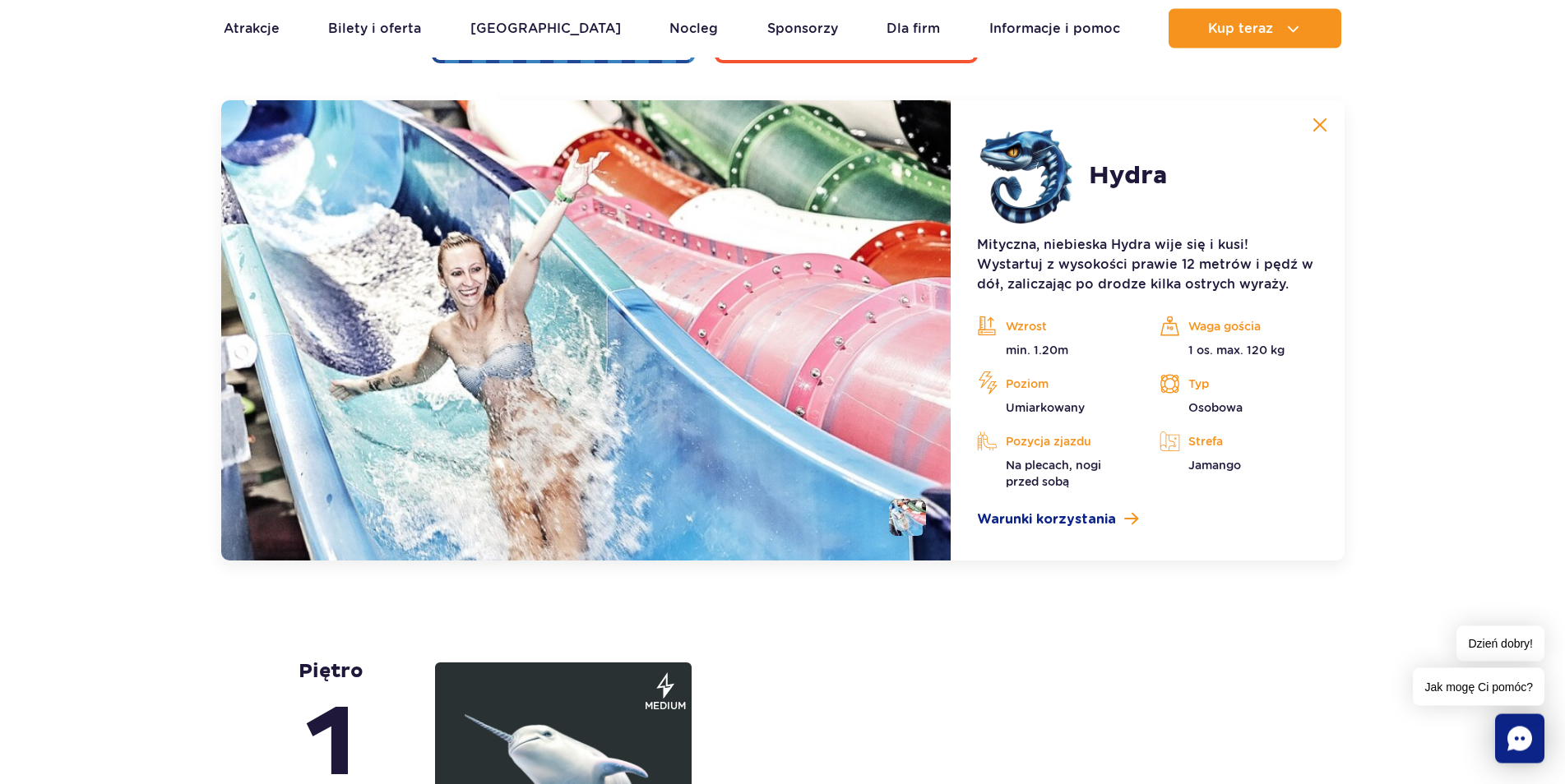
scroll to position [3537, 0]
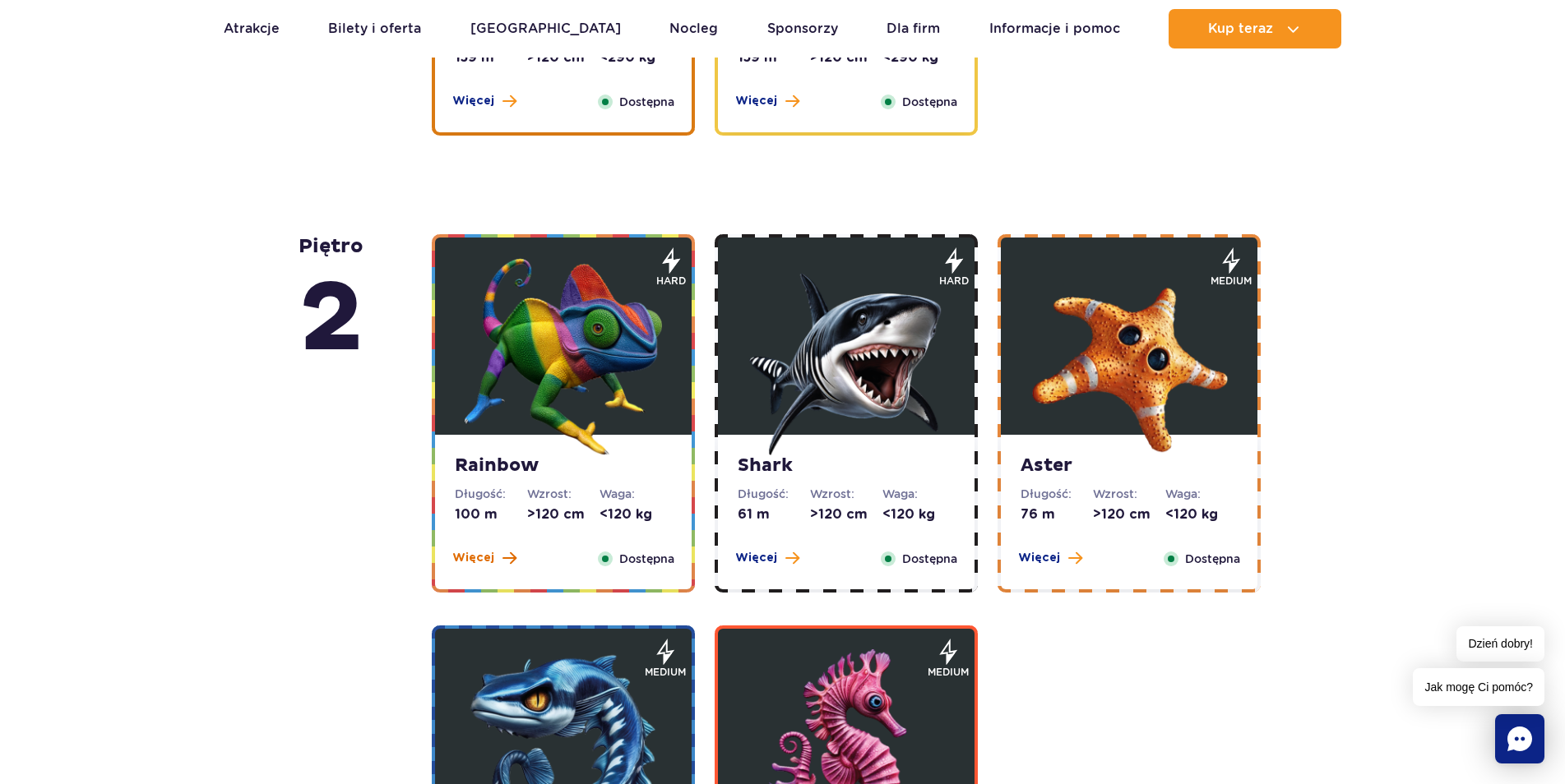
click at [504, 563] on span at bounding box center [510, 558] width 14 height 15
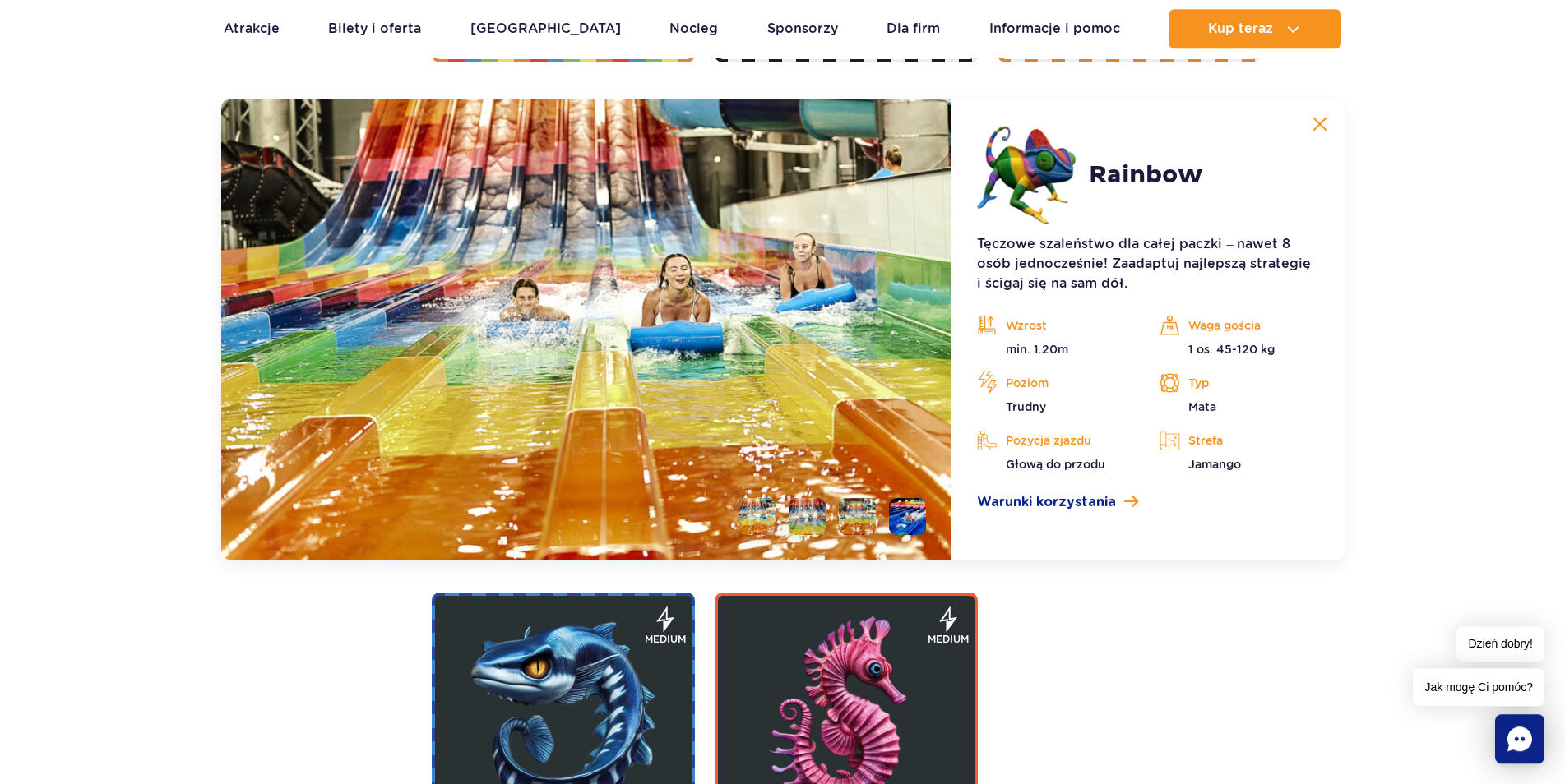
scroll to position [3145, 0]
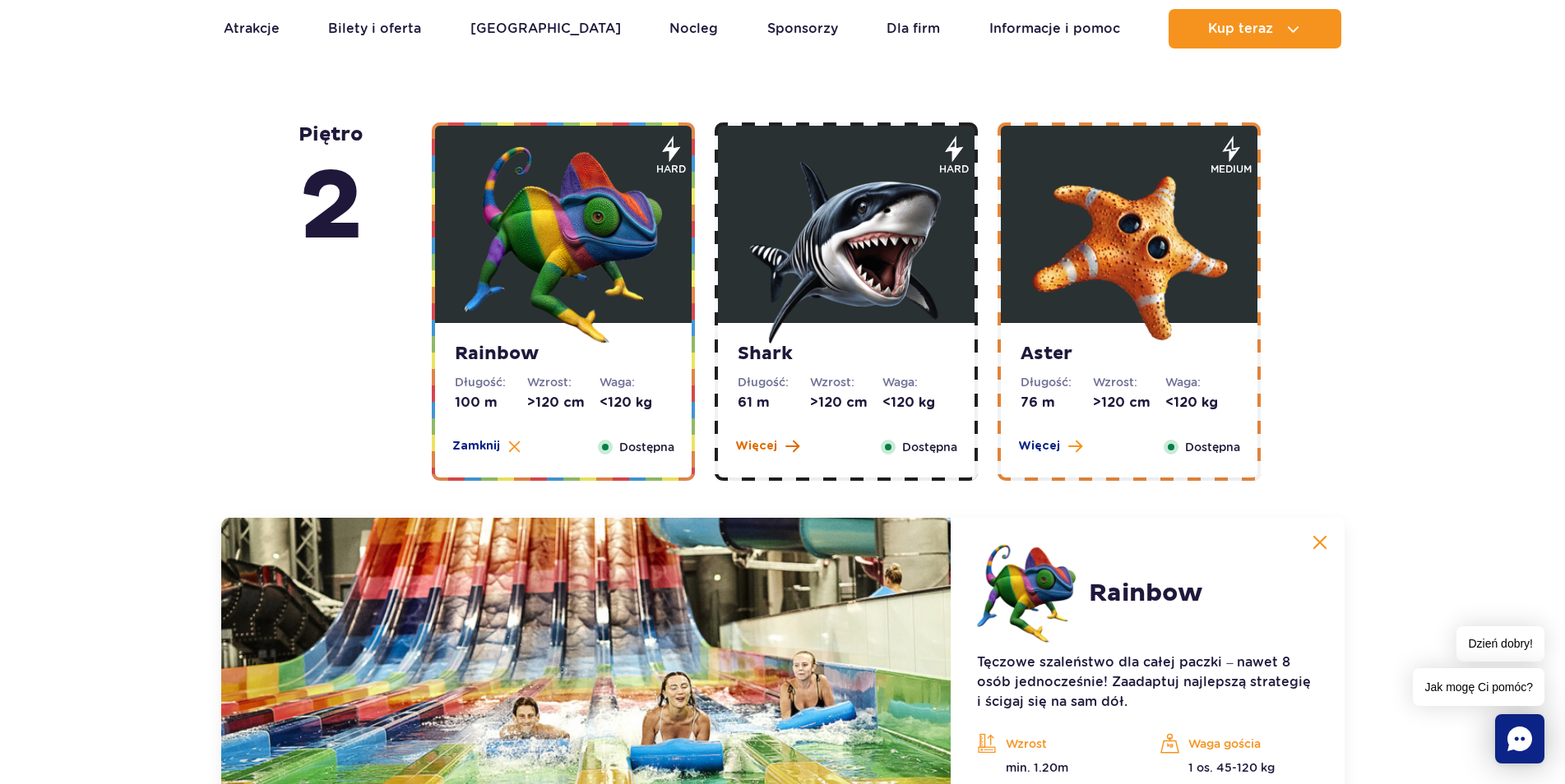
click at [765, 438] on span "Więcej" at bounding box center [756, 446] width 42 height 16
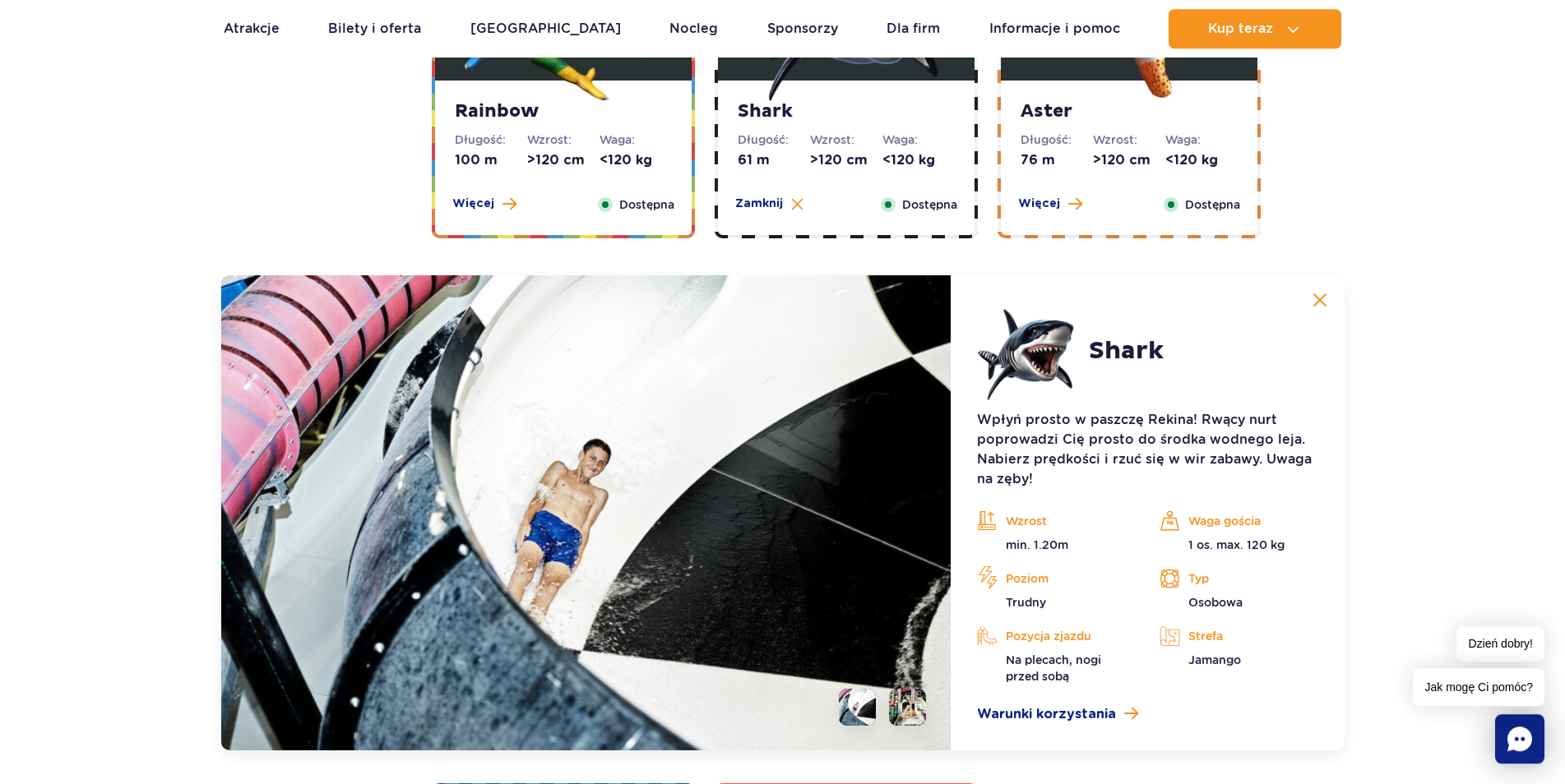
scroll to position [2893, 0]
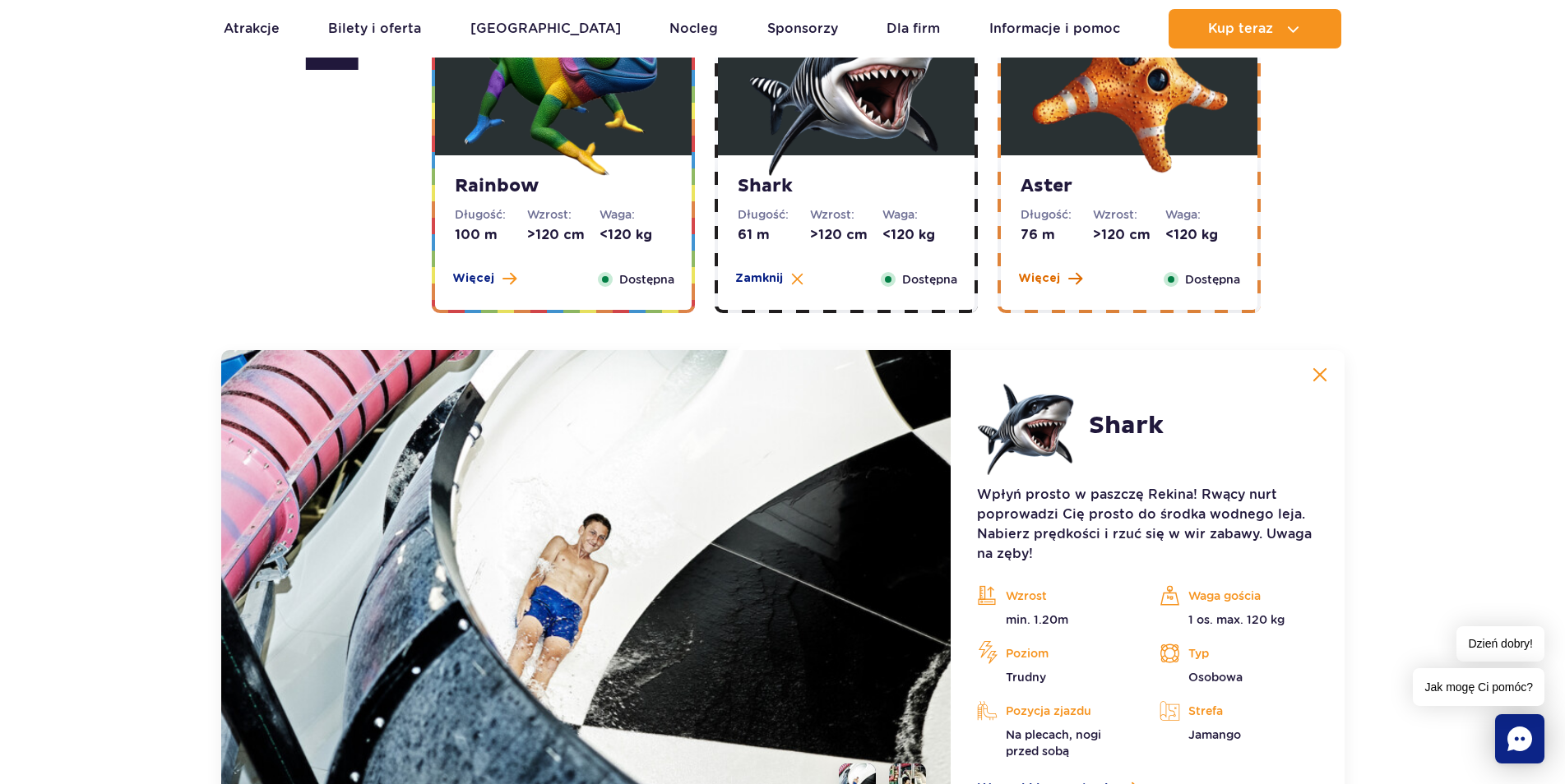
click at [1059, 280] on button "Więcej" at bounding box center [1051, 279] width 65 height 16
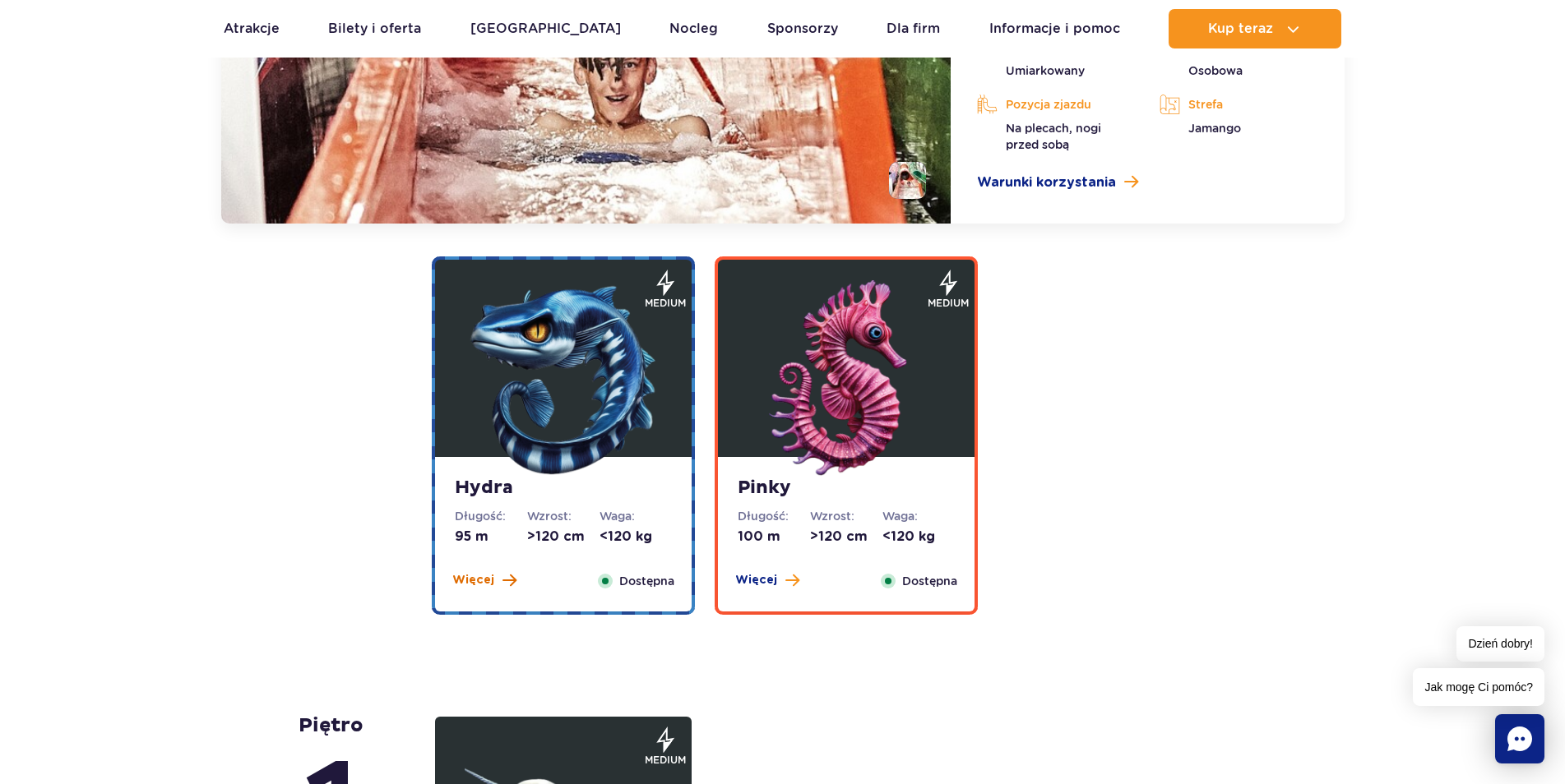
click at [492, 585] on span "Więcej" at bounding box center [473, 581] width 42 height 16
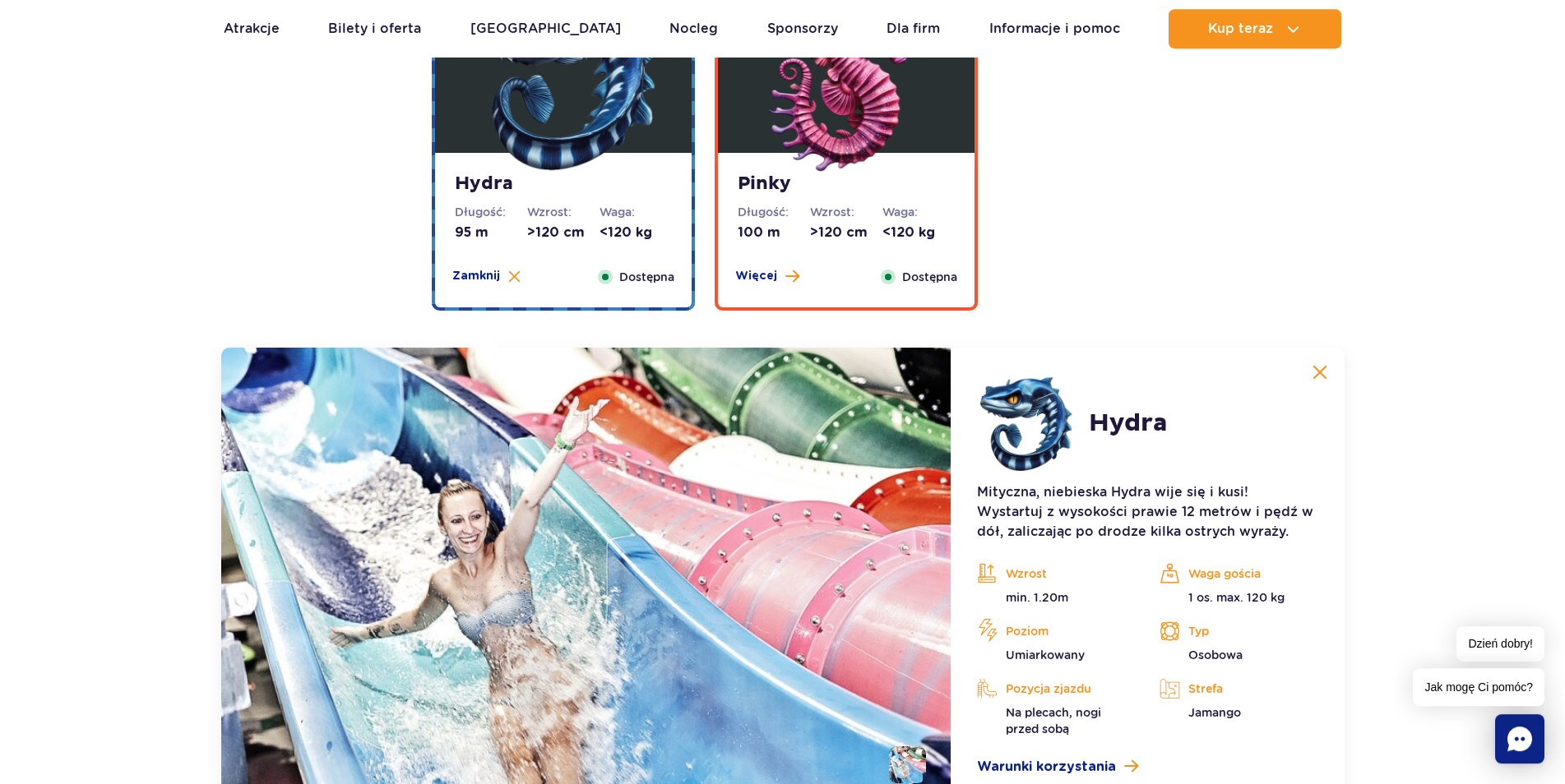
scroll to position [3285, 0]
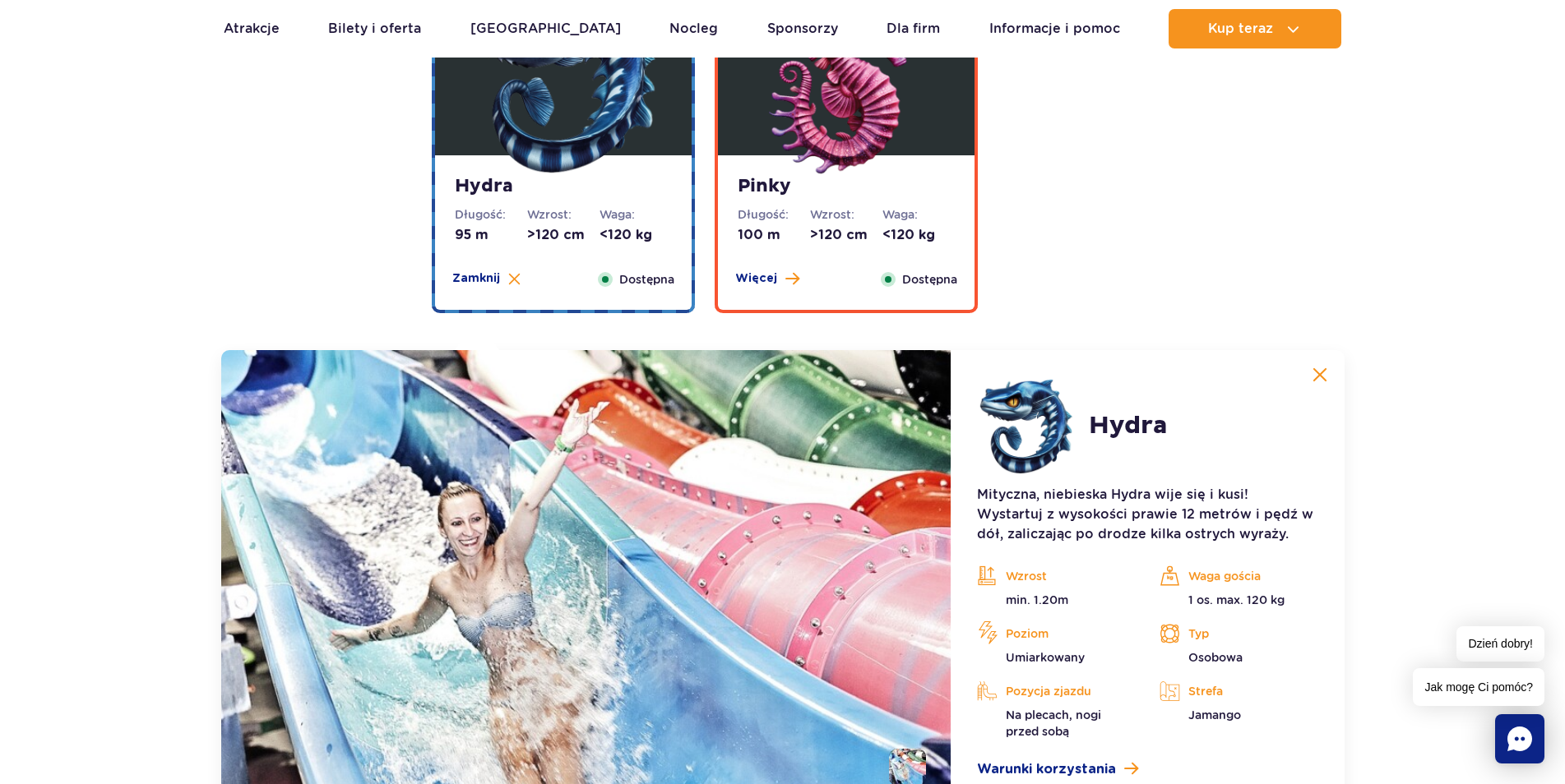
click at [775, 269] on div "Pinky Długość: 100 m Wzrost: >120 cm Waga: <120 kg Więcej Zamknij Dostępna" at bounding box center [846, 232] width 256 height 155
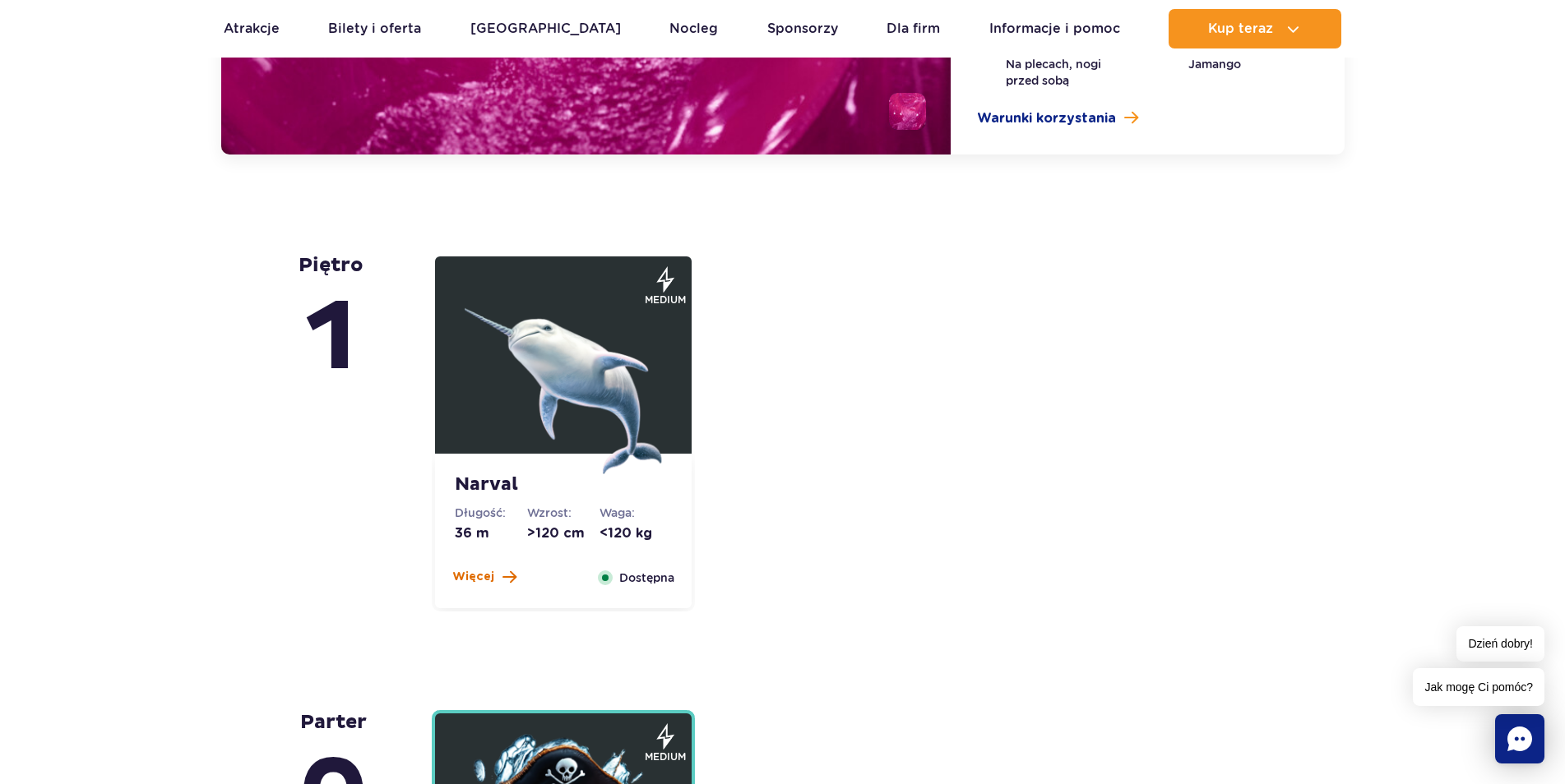
click at [505, 578] on span at bounding box center [510, 577] width 14 height 15
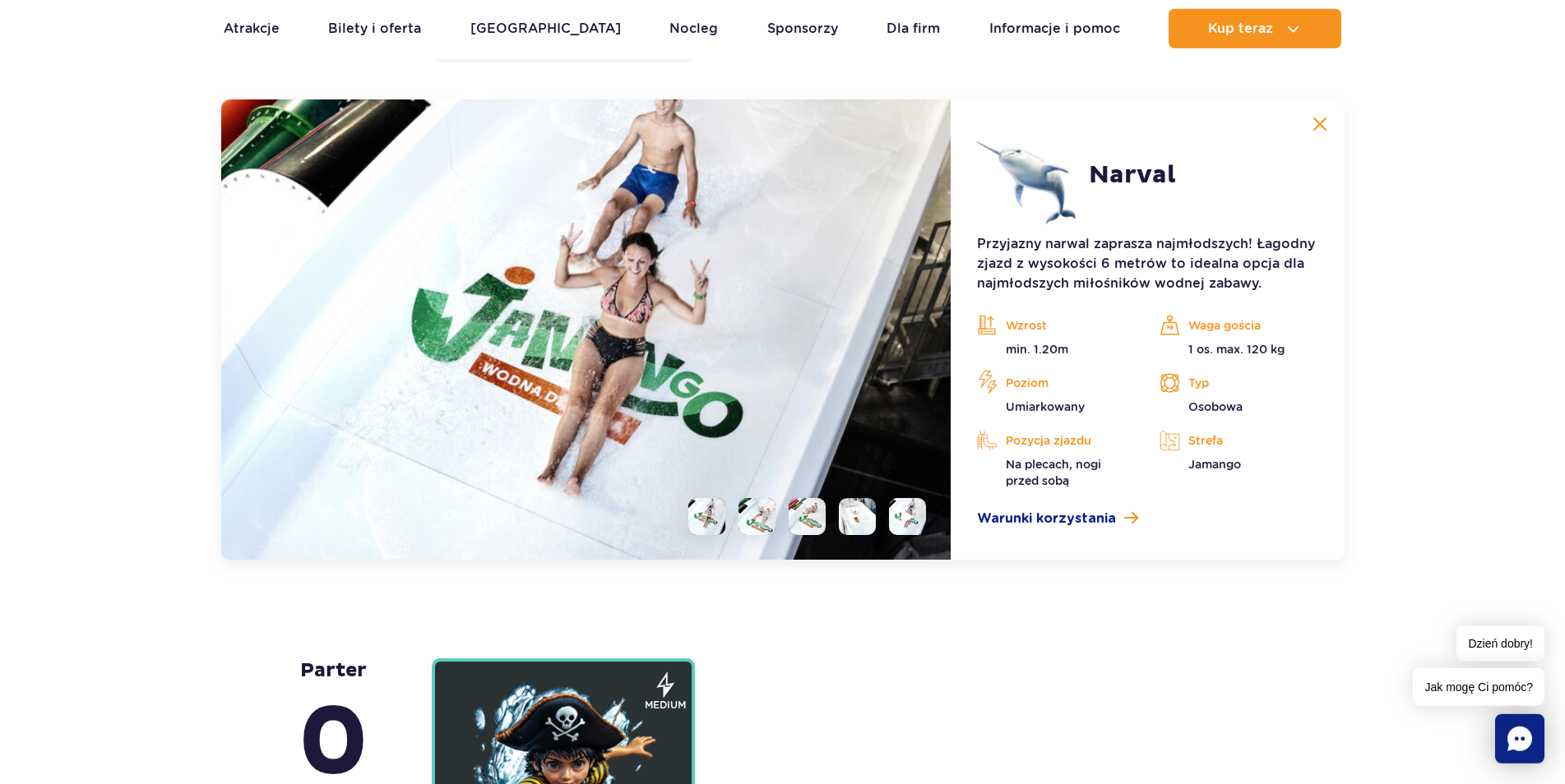
scroll to position [3993, 0]
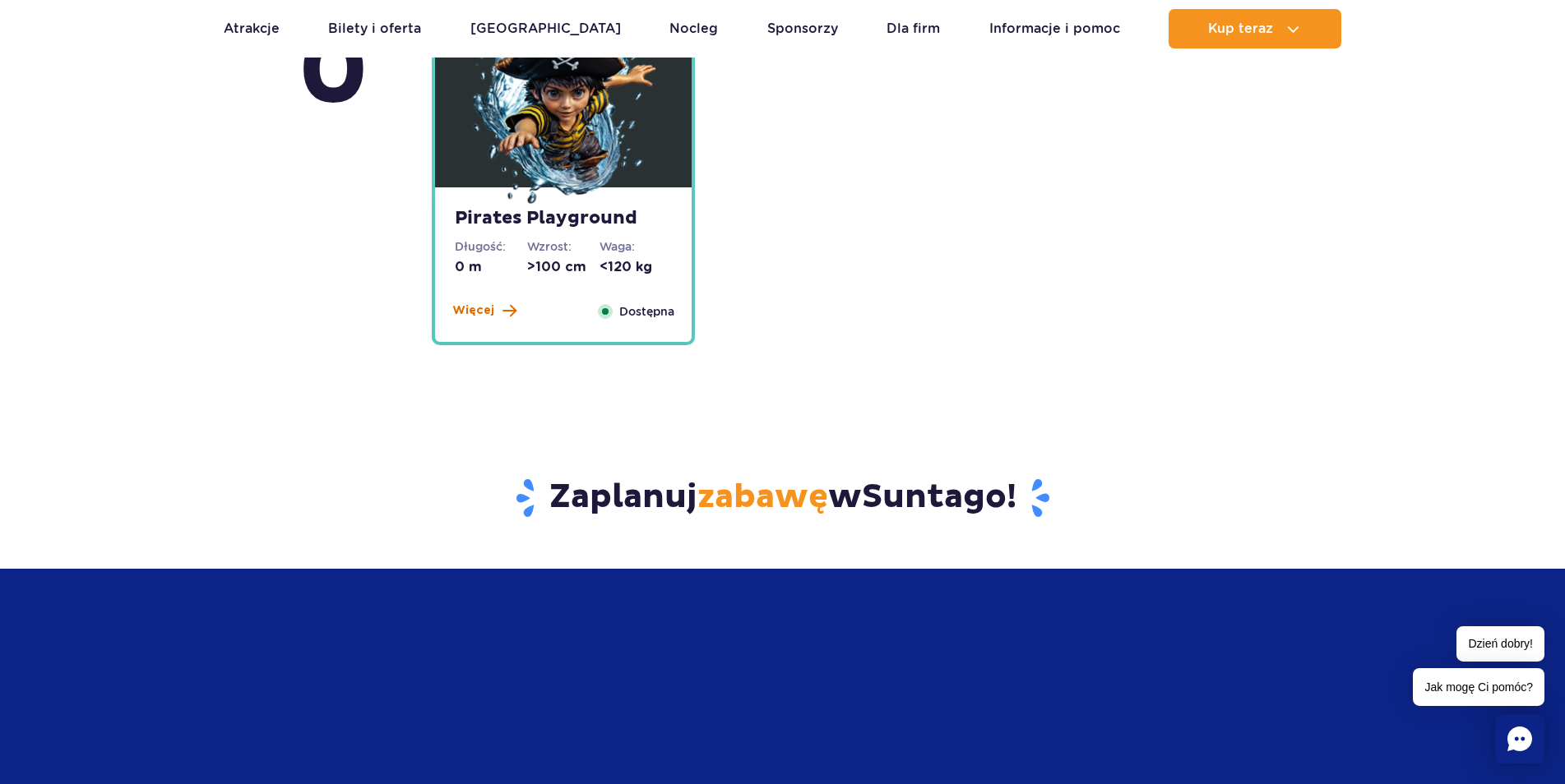
click at [476, 304] on span "Więcej" at bounding box center [473, 311] width 42 height 16
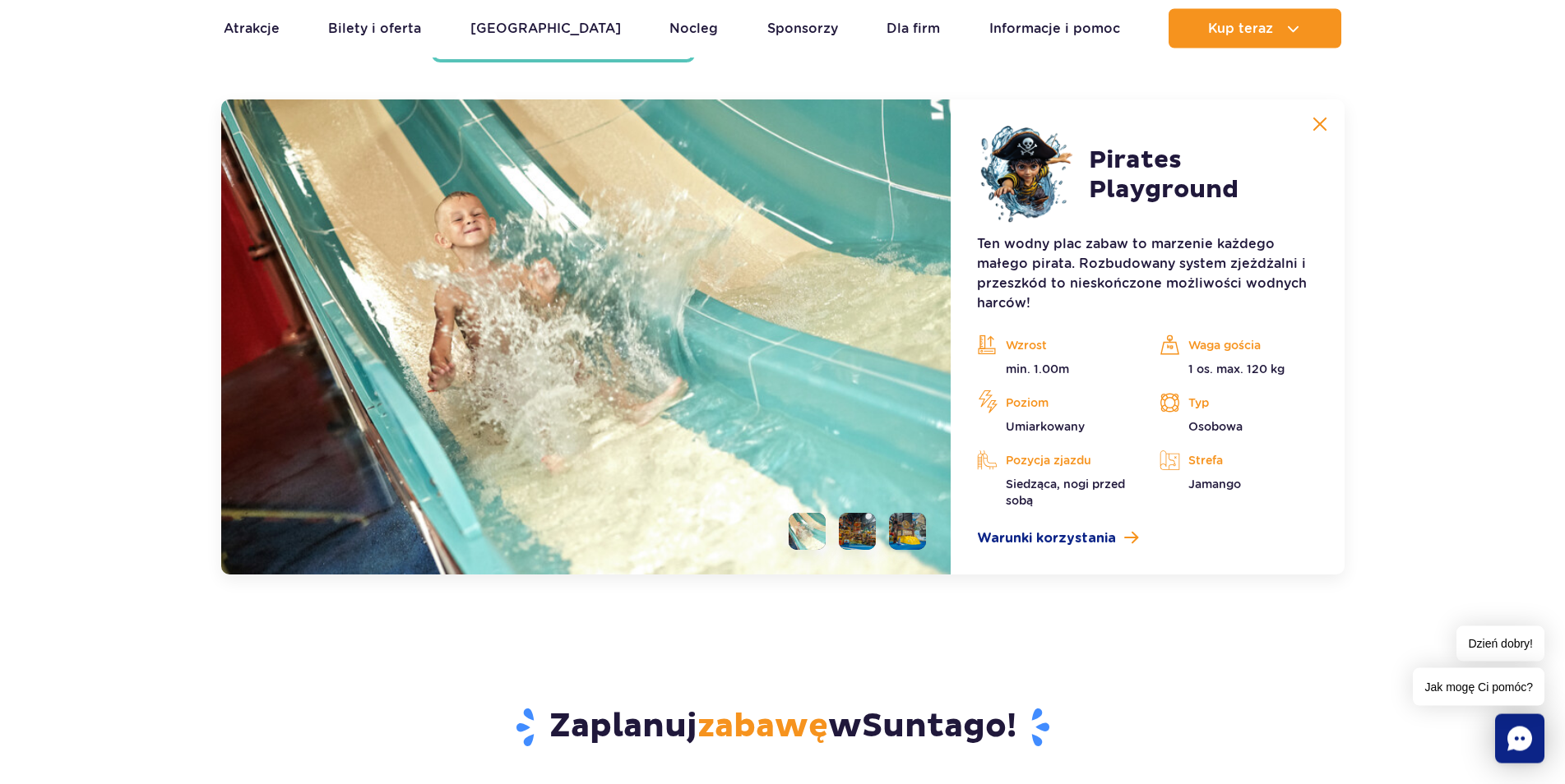
scroll to position [4450, 0]
click at [1300, 116] on article "Pirates Playground Ten wodny plac zabaw to marzenie każdego małego pirata. Rozb…" at bounding box center [1147, 336] width 393 height 475
click at [1126, 650] on div "Zaplanuj zabawę w Suntago !" at bounding box center [782, 702] width 988 height 191
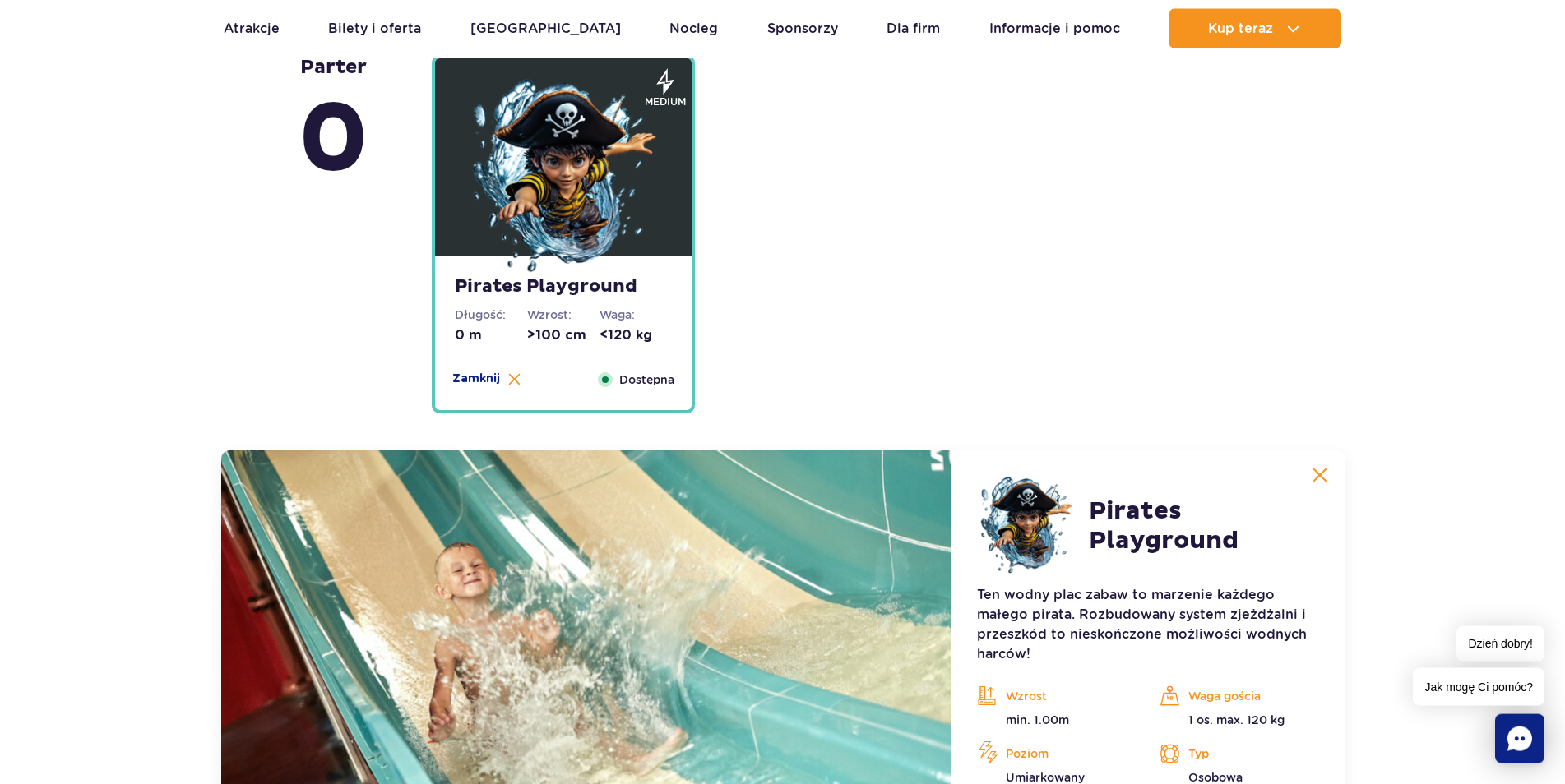
scroll to position [4031, 0]
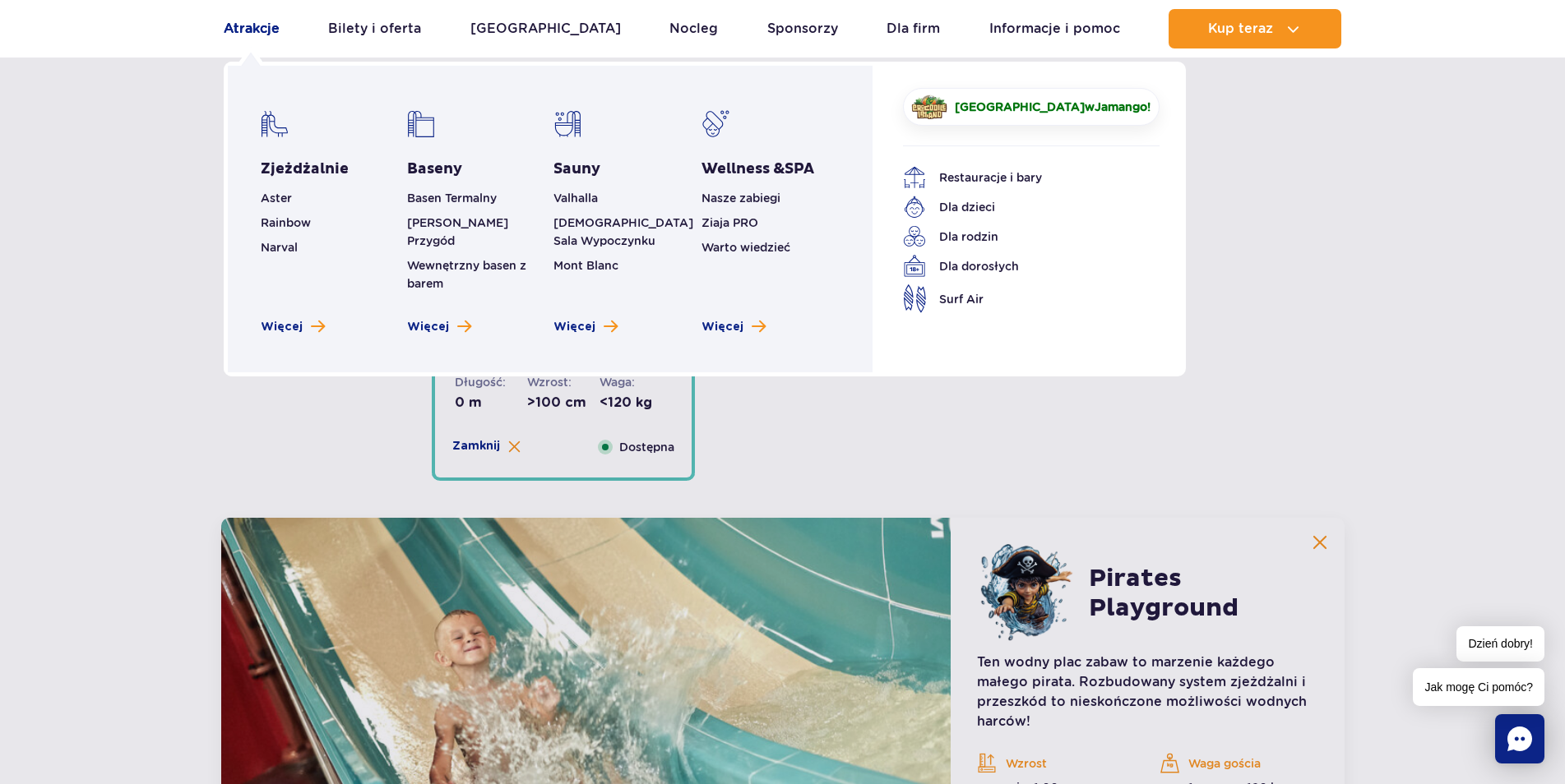
click at [266, 23] on link "Atrakcje" at bounding box center [252, 29] width 56 height 39
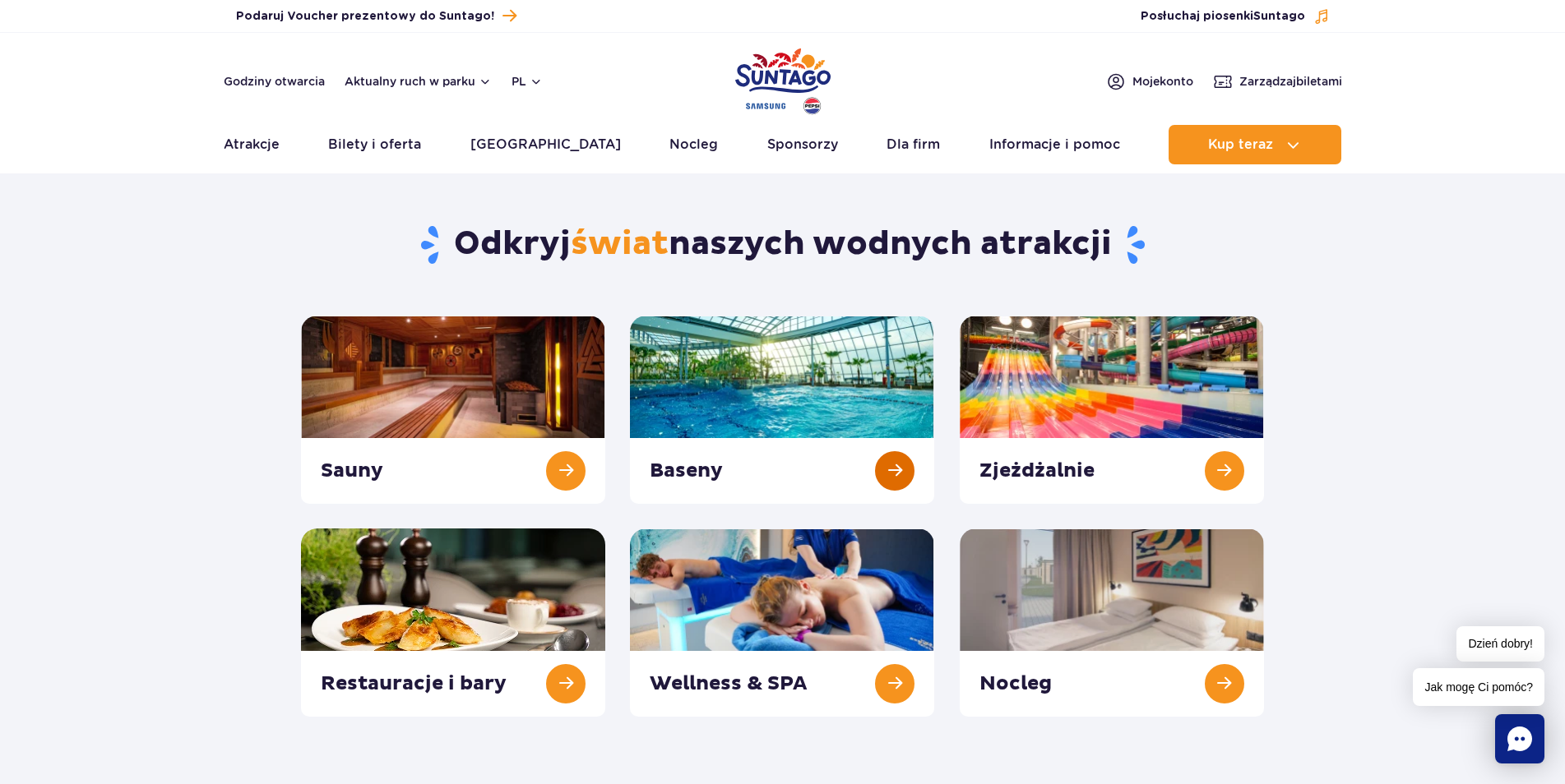
click at [769, 457] on link at bounding box center [782, 409] width 305 height 188
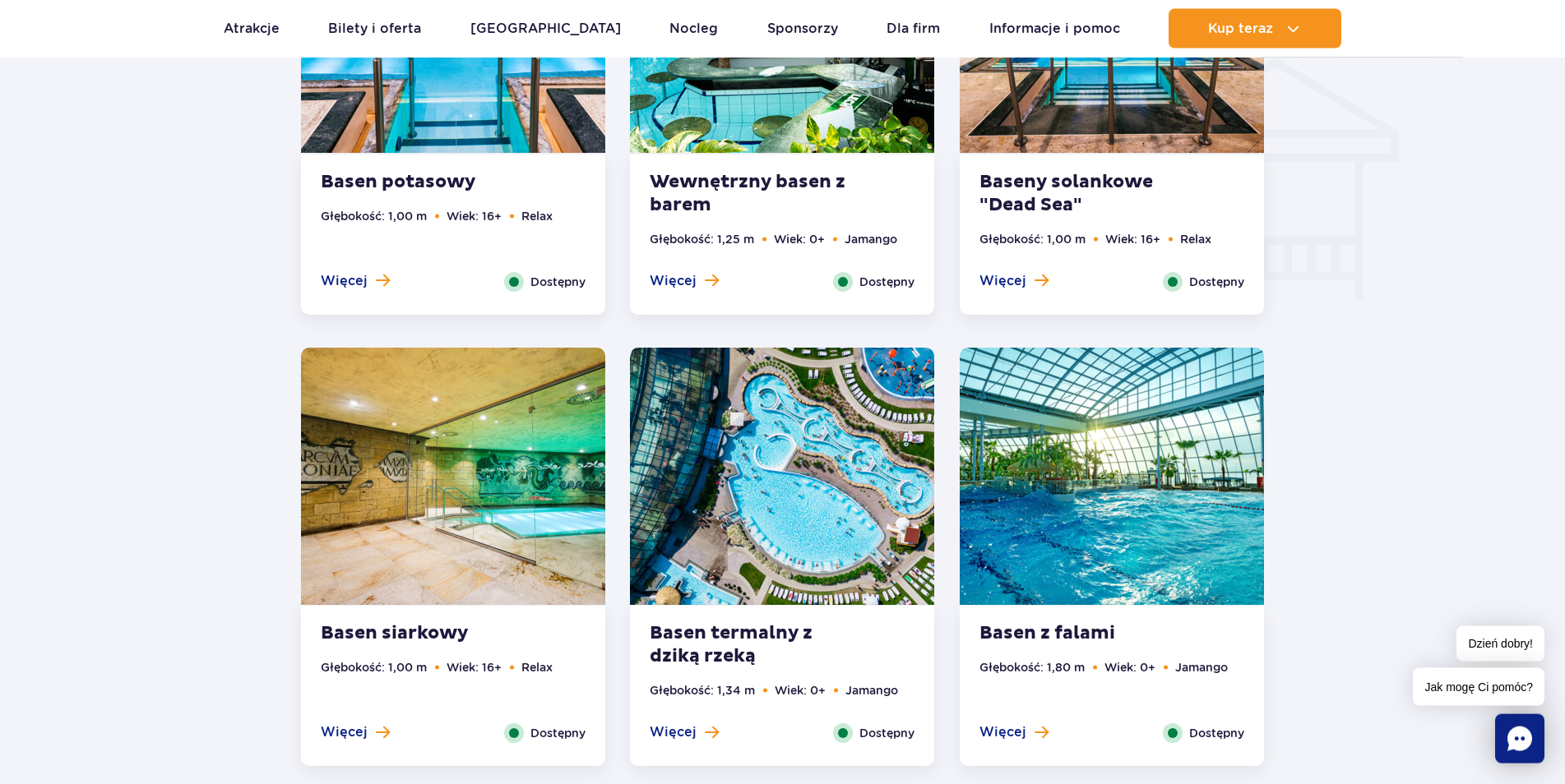
scroll to position [2143, 0]
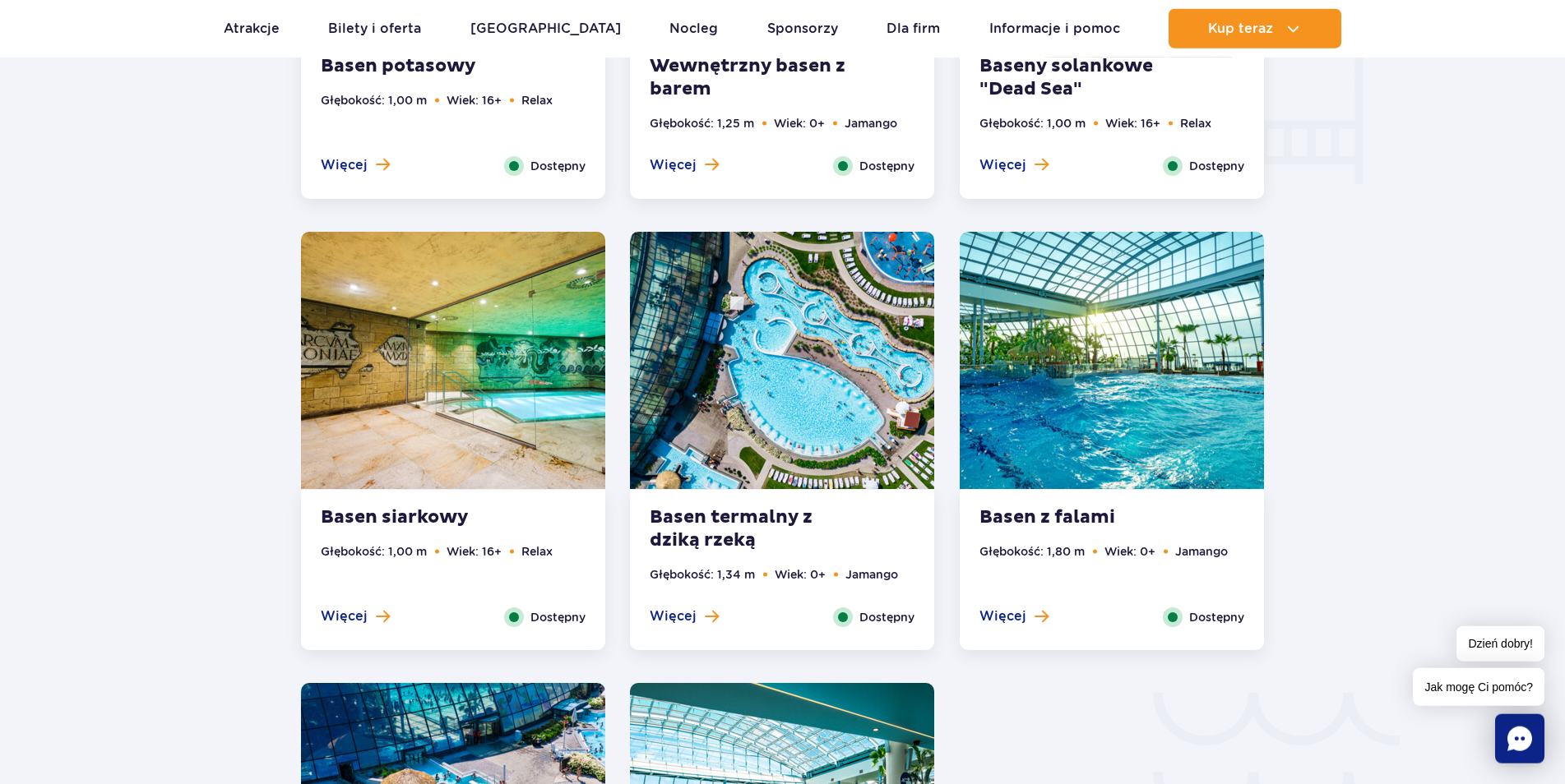
click at [1054, 489] on figure at bounding box center [1112, 361] width 305 height 259
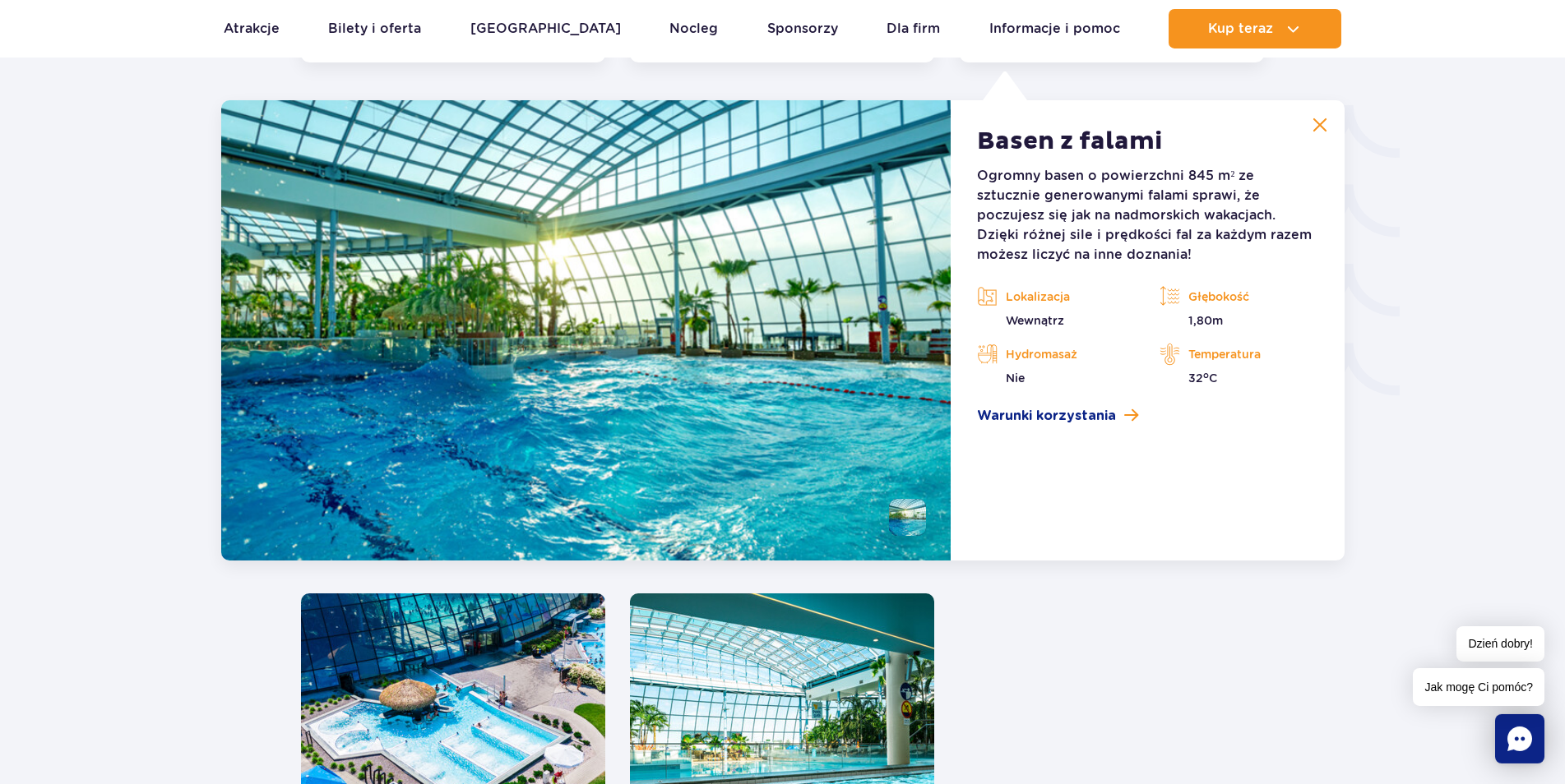
scroll to position [2733, 0]
